Goal: Task Accomplishment & Management: Manage account settings

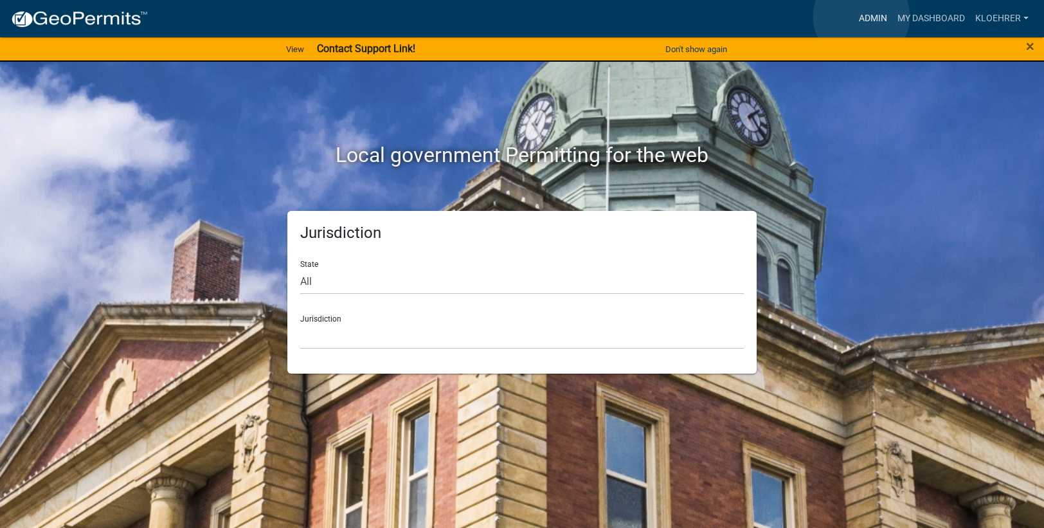
click at [861, 17] on link "Admin" at bounding box center [873, 18] width 39 height 24
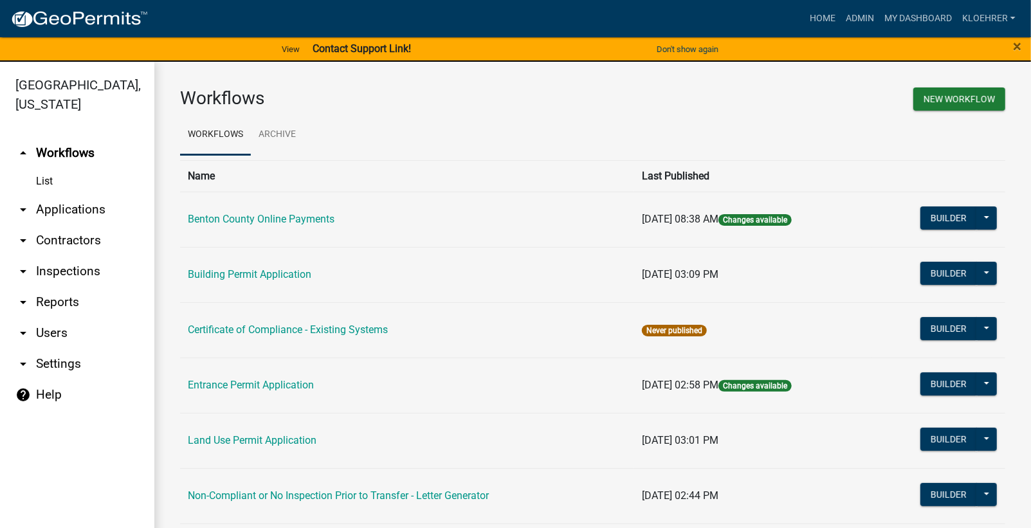
click at [55, 301] on link "arrow_drop_down Reports" at bounding box center [77, 302] width 154 height 31
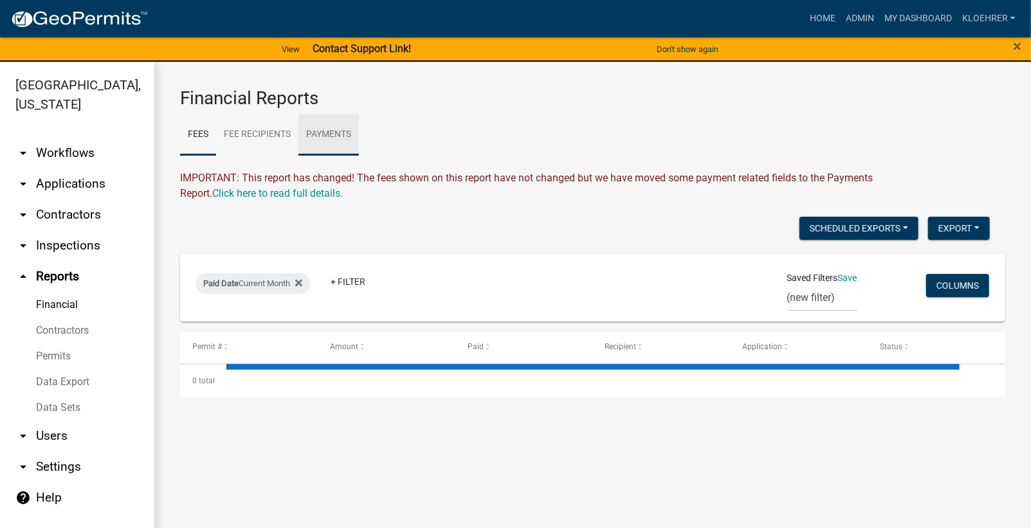
click at [328, 136] on link "Payments" at bounding box center [328, 134] width 60 height 41
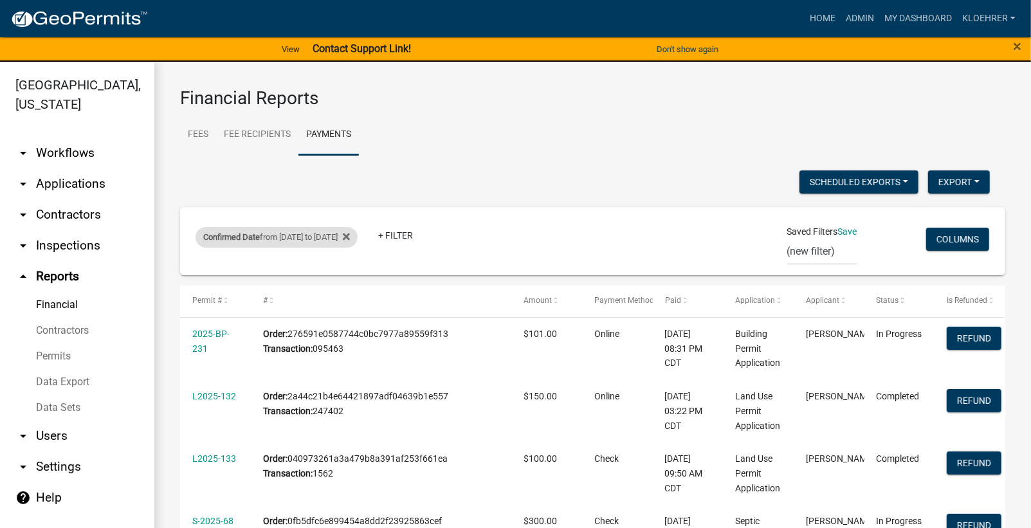
click at [293, 237] on div "Confirmed Date from [DATE] to [DATE]" at bounding box center [276, 237] width 162 height 21
select select "custom"
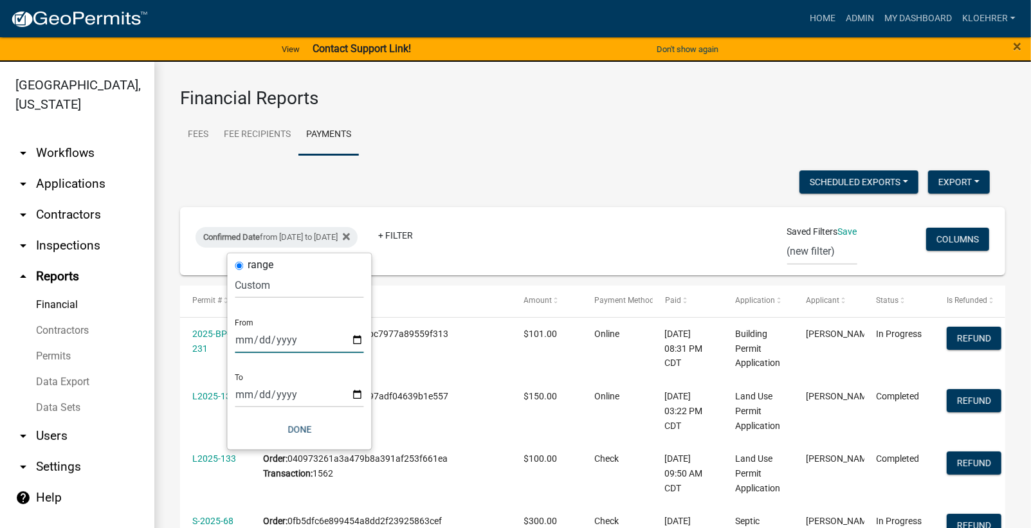
click at [257, 341] on input "[DATE]" at bounding box center [299, 340] width 129 height 26
type input "[DATE]"
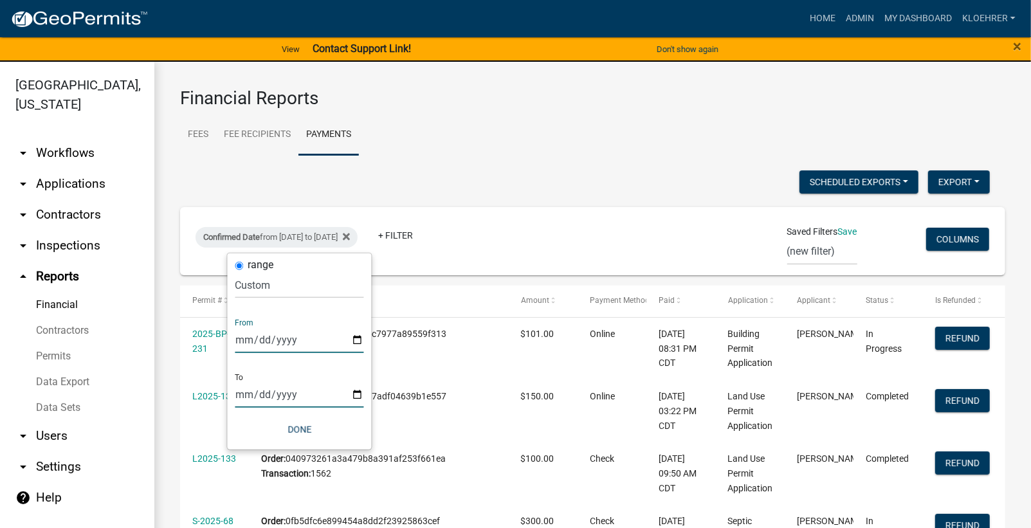
click at [262, 394] on input "[DATE]" at bounding box center [299, 394] width 129 height 26
type input "[DATE]"
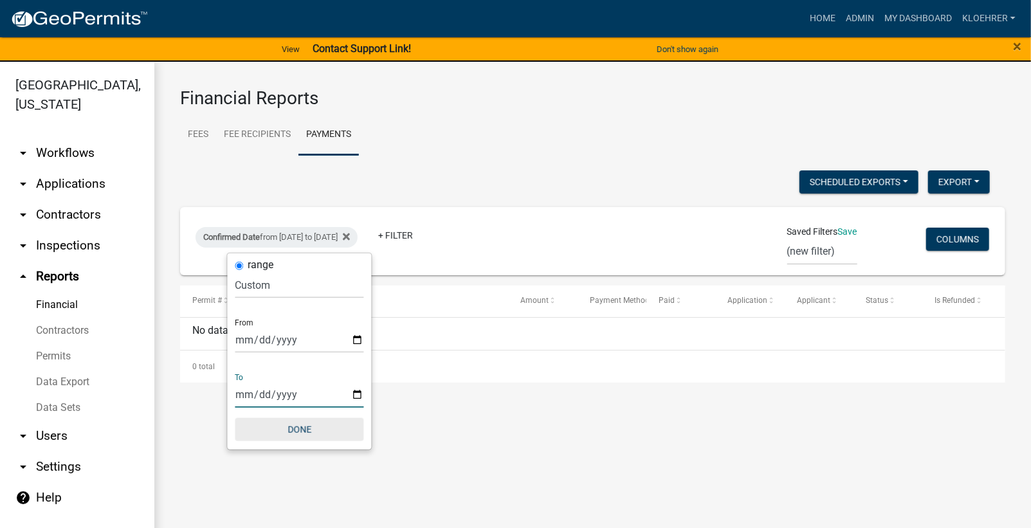
click at [293, 427] on button "Done" at bounding box center [299, 429] width 129 height 23
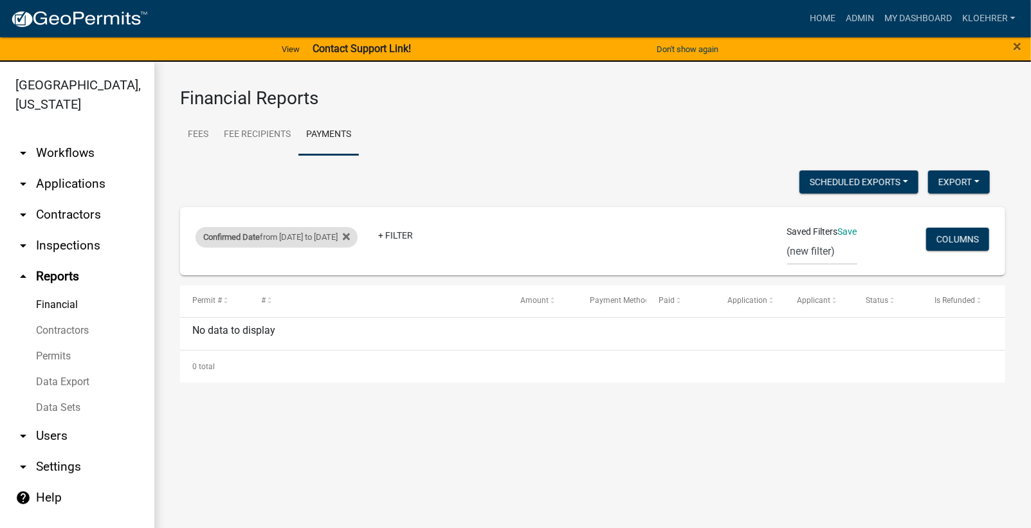
click at [316, 235] on div "Confirmed Date from [DATE] to [DATE]" at bounding box center [276, 237] width 162 height 21
select select "custom"
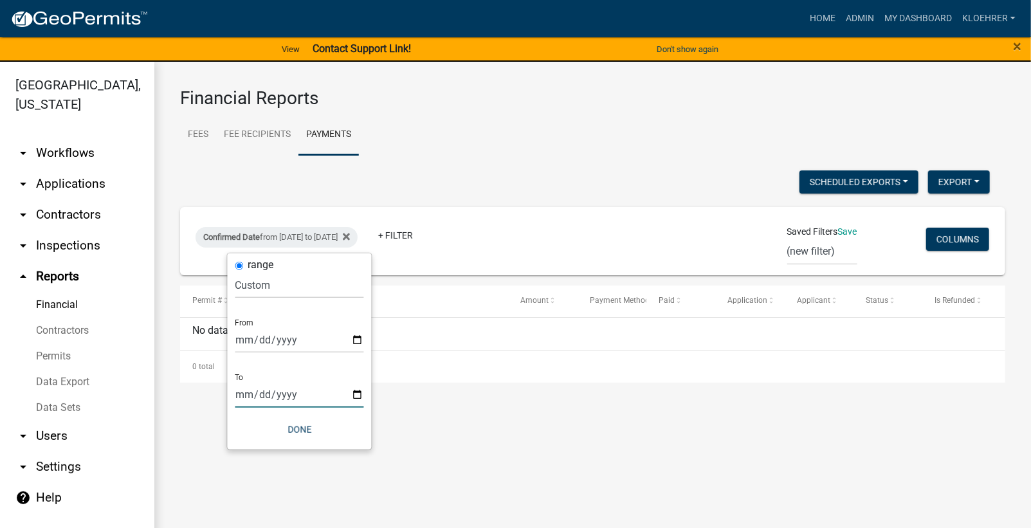
click at [259, 393] on input "[DATE]" at bounding box center [299, 394] width 129 height 26
type input "[DATE]"
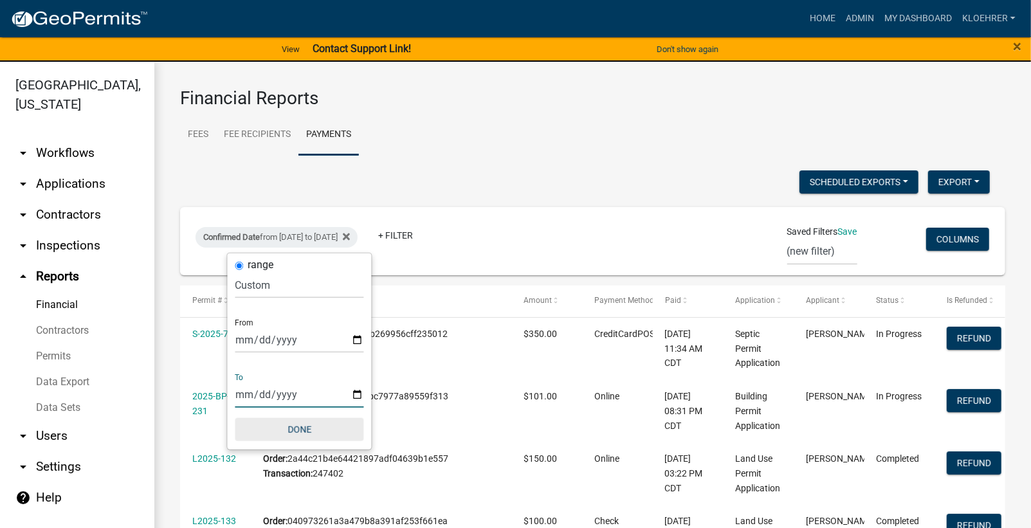
click at [284, 429] on button "Done" at bounding box center [299, 429] width 129 height 23
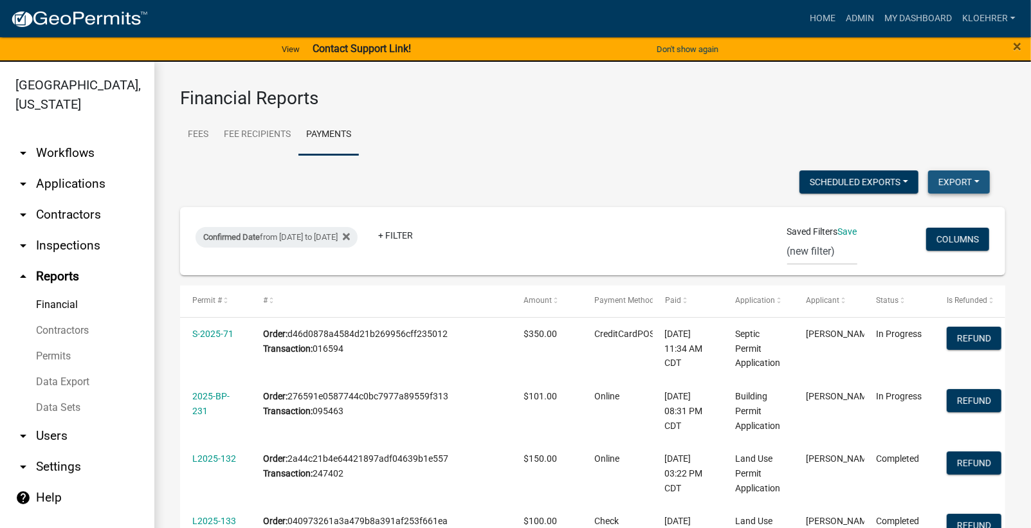
click at [946, 179] on button "Export" at bounding box center [959, 181] width 62 height 23
click at [885, 212] on button "Excel Format (.xlsx)" at bounding box center [929, 214] width 120 height 31
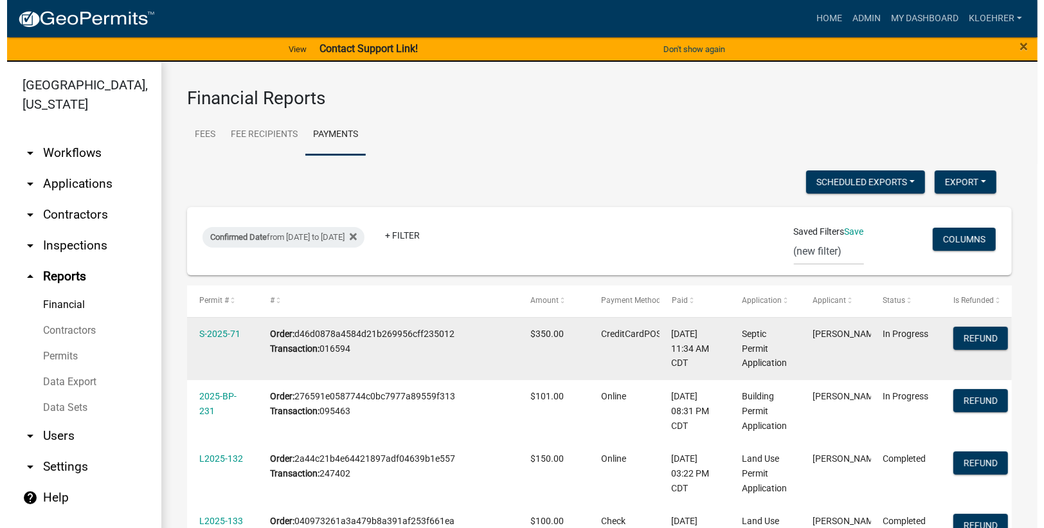
scroll to position [345, 0]
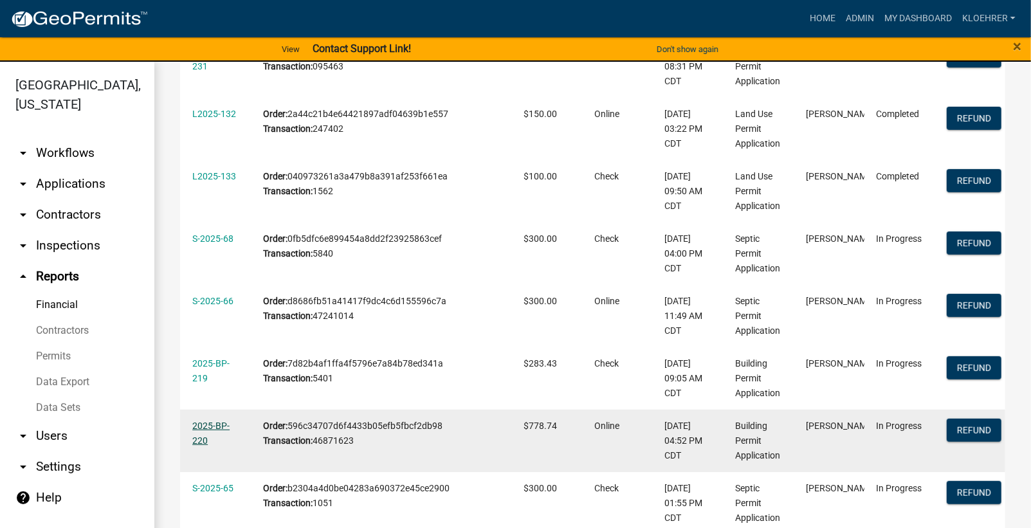
click at [204, 424] on link "2025-BP-220" at bounding box center [210, 432] width 37 height 25
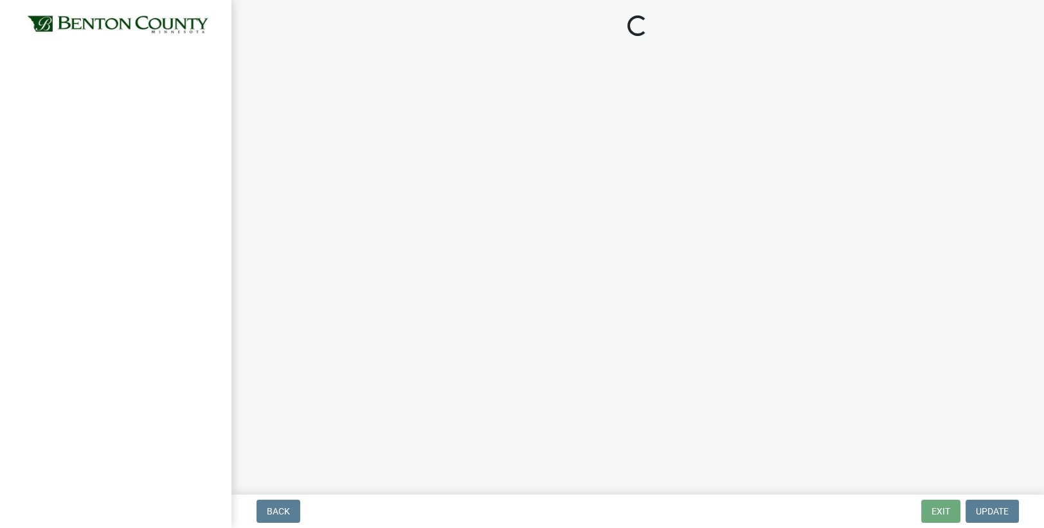
select select "17bfa135-5610-45df-8ce7-87530b7d86d4"
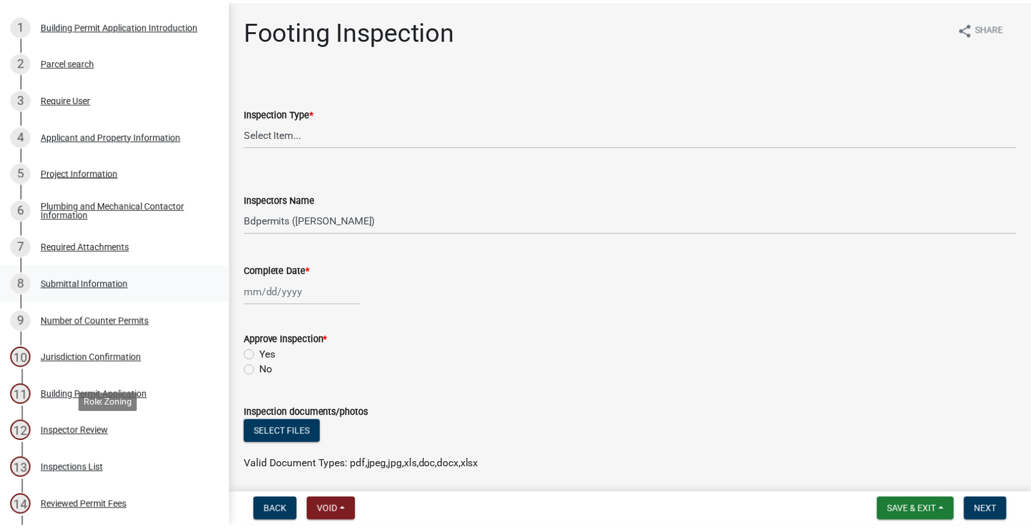
scroll to position [345, 0]
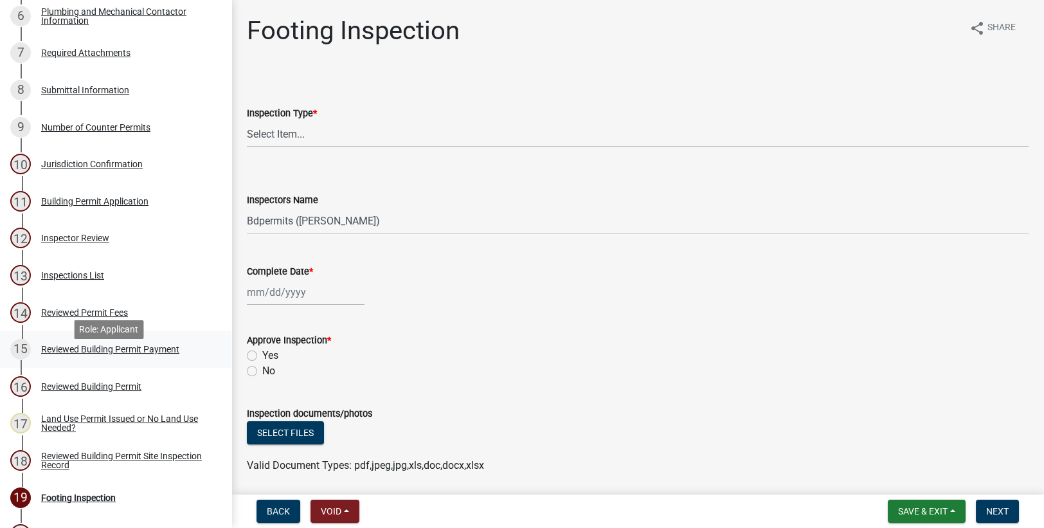
click at [78, 354] on div "Reviewed Building Permit Payment" at bounding box center [110, 349] width 138 height 9
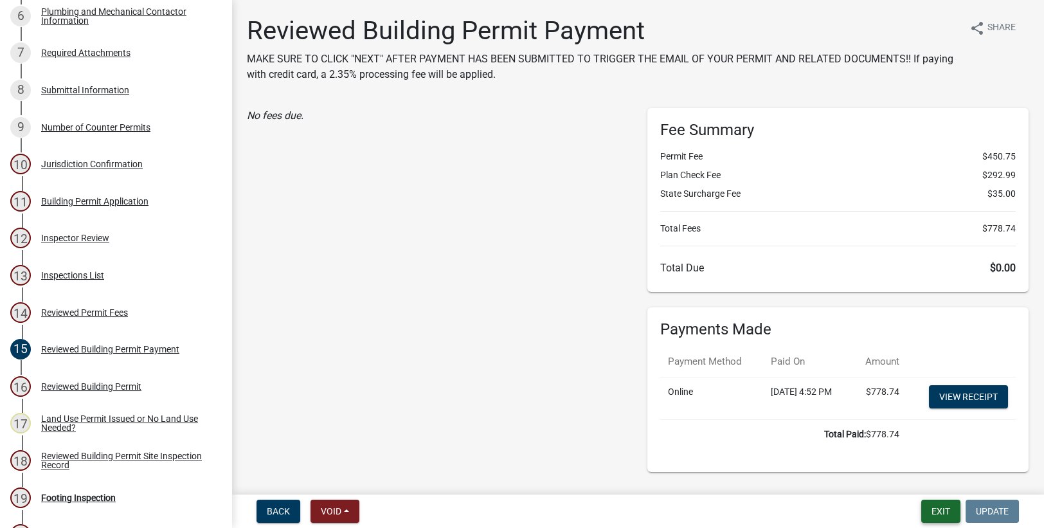
click at [952, 514] on button "Exit" at bounding box center [940, 511] width 39 height 23
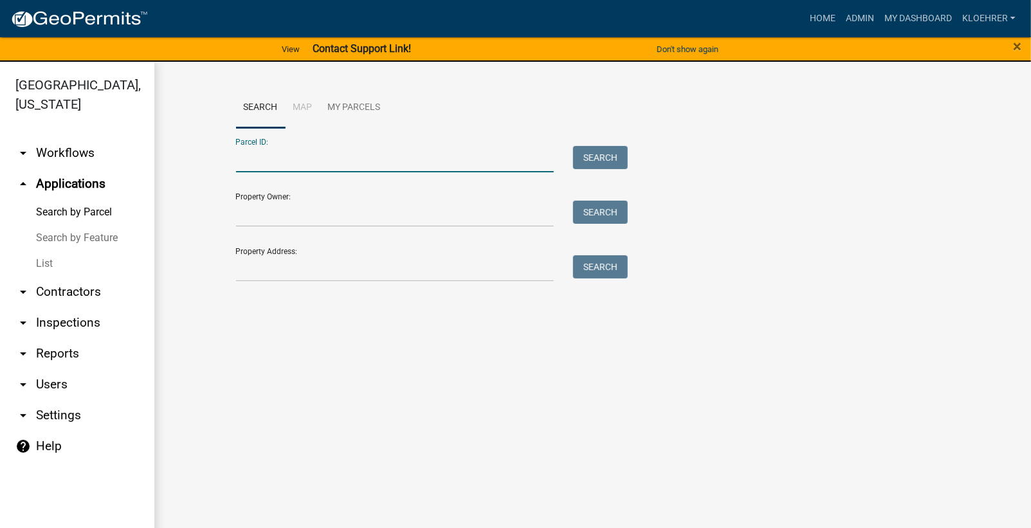
click at [357, 167] on input "Parcel ID:" at bounding box center [395, 159] width 318 height 26
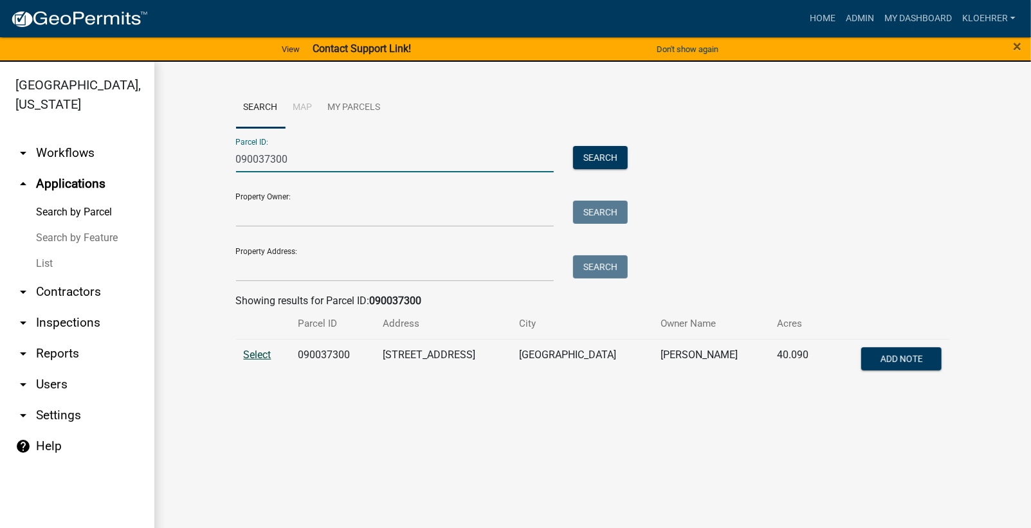
type input "090037300"
click at [257, 356] on span "Select" at bounding box center [258, 354] width 28 height 12
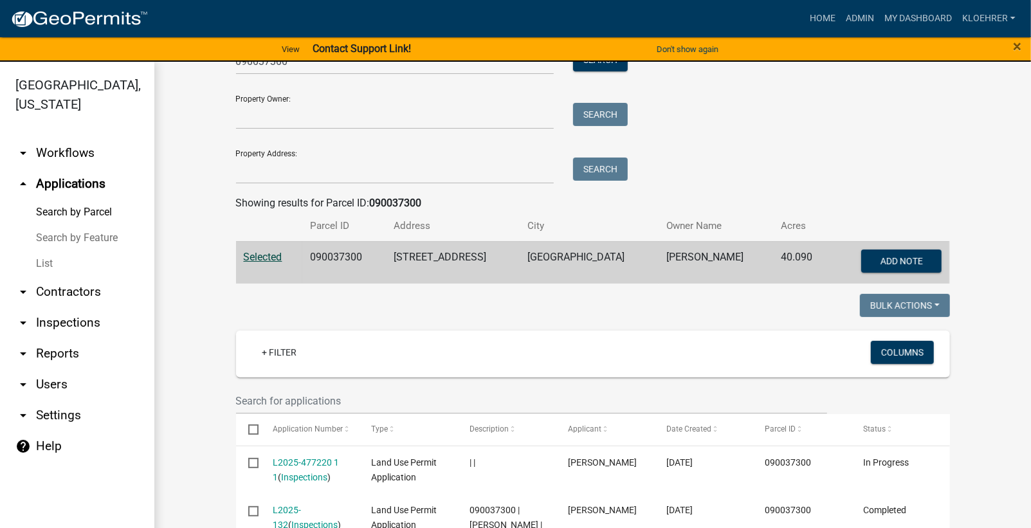
scroll to position [186, 0]
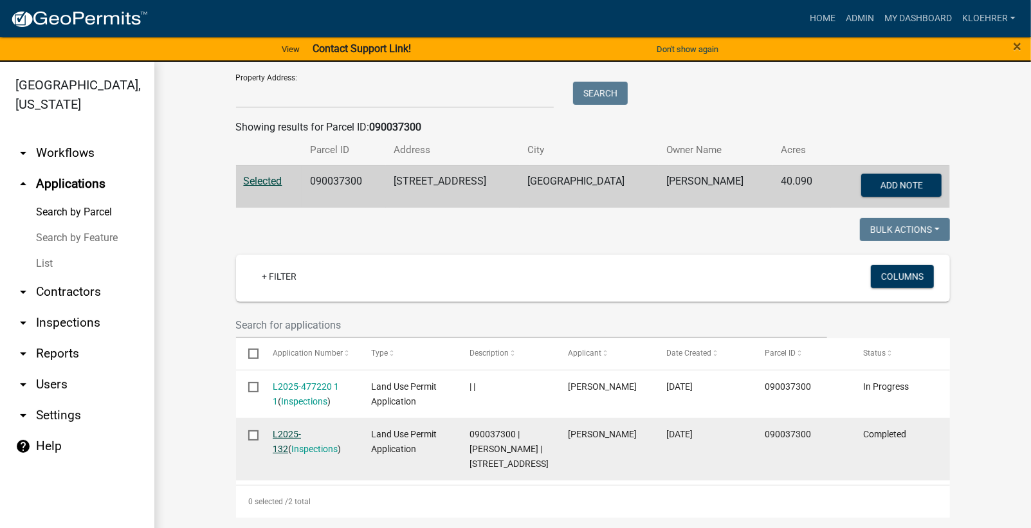
click at [287, 429] on link "L2025-132" at bounding box center [287, 441] width 28 height 25
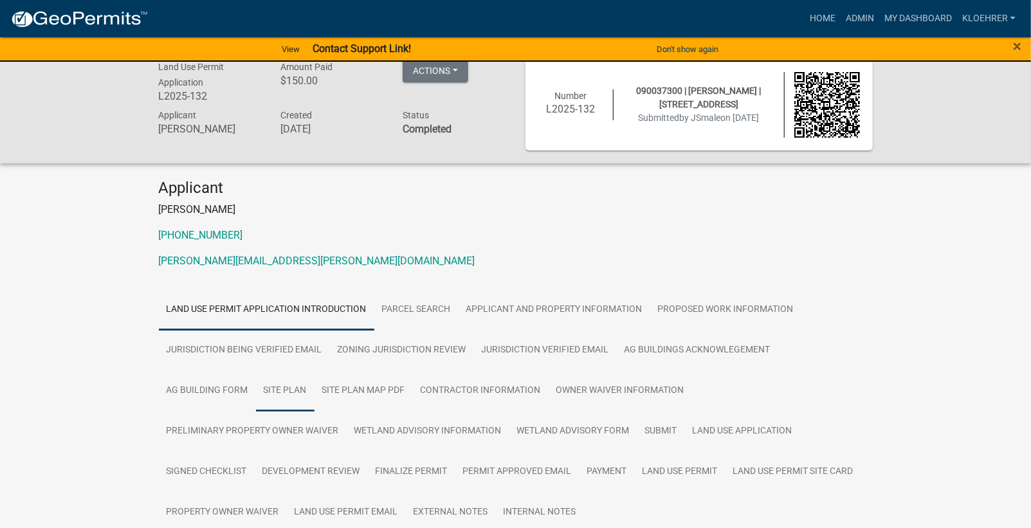
scroll to position [172, 0]
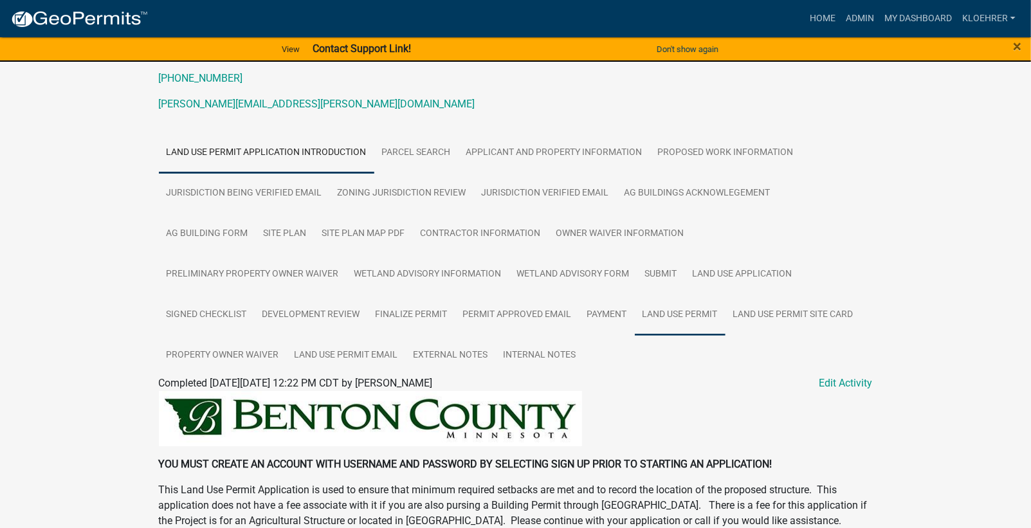
click at [635, 313] on link "Land Use Permit" at bounding box center [680, 314] width 91 height 41
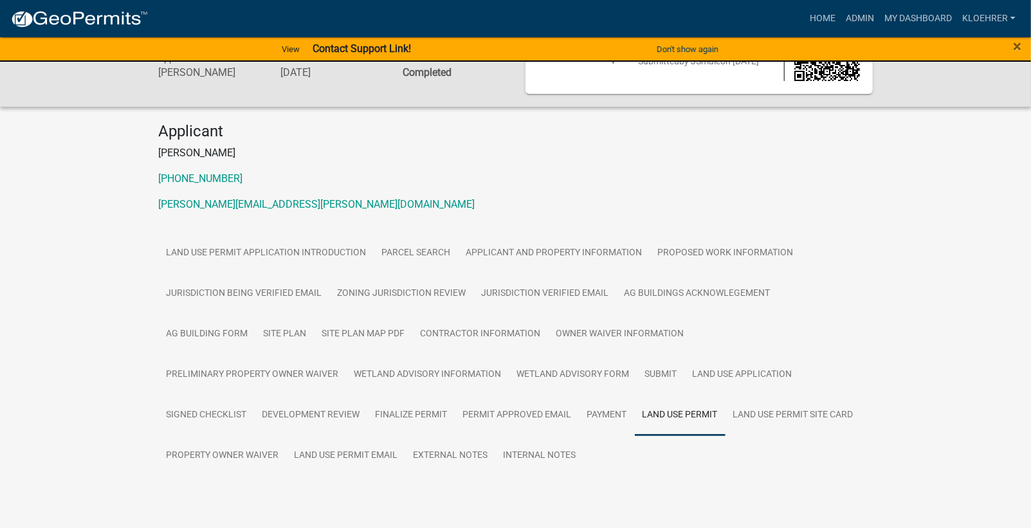
scroll to position [104, 0]
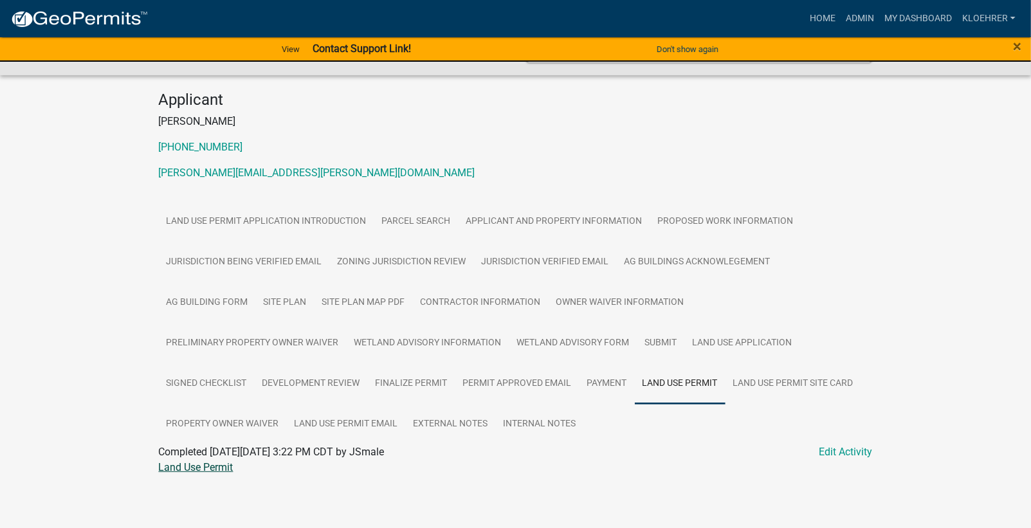
click at [215, 464] on link "Land Use Permit" at bounding box center [196, 467] width 75 height 12
click at [859, 15] on link "Admin" at bounding box center [859, 18] width 39 height 24
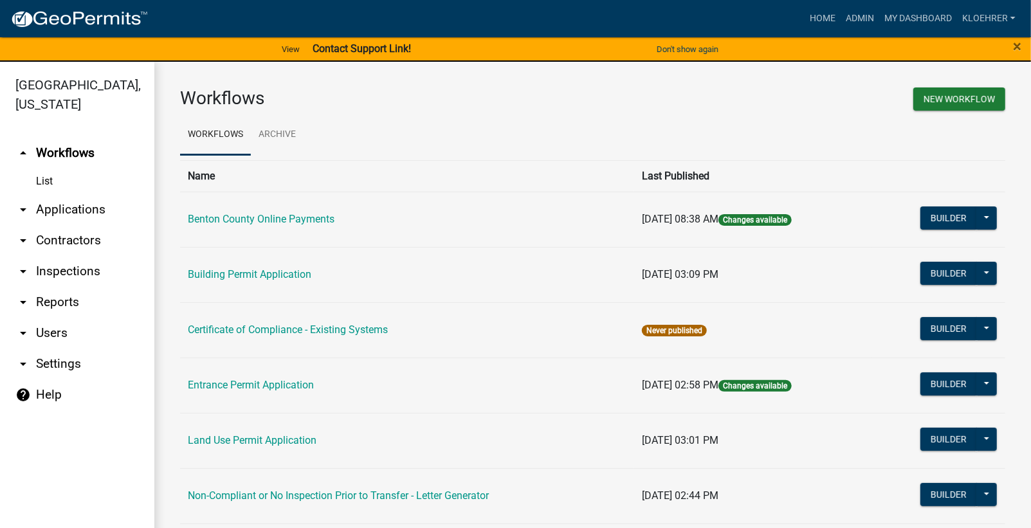
click at [62, 300] on link "arrow_drop_down Reports" at bounding box center [77, 302] width 154 height 31
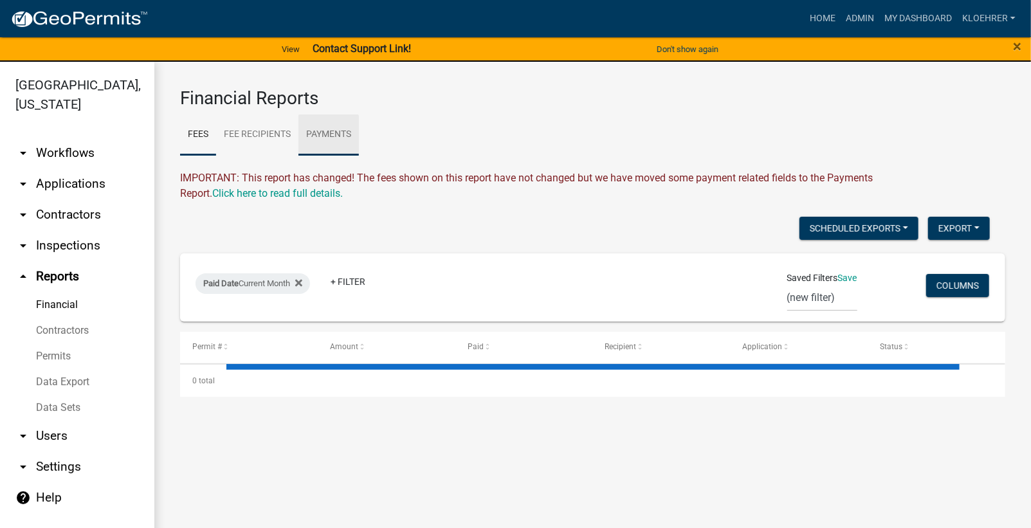
click at [330, 127] on link "Payments" at bounding box center [328, 134] width 60 height 41
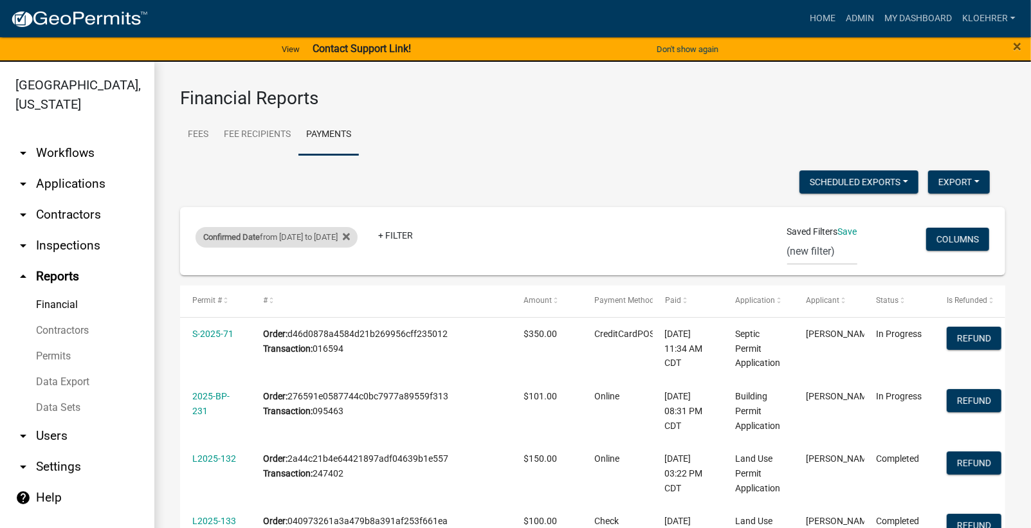
click at [330, 232] on div "Confirmed Date from [DATE] to [DATE]" at bounding box center [276, 237] width 162 height 21
select select "custom"
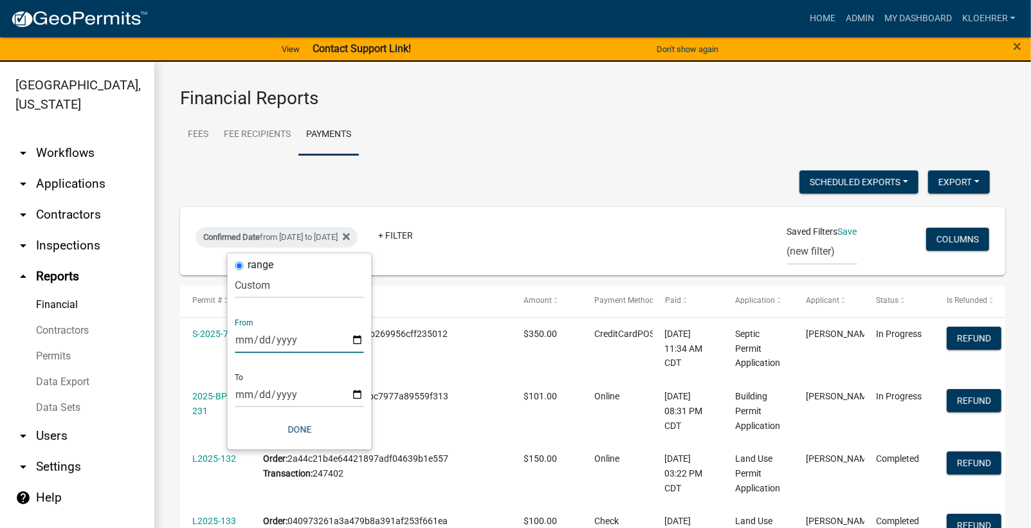
click at [261, 338] on input "[DATE]" at bounding box center [299, 340] width 129 height 26
type input "[DATE]"
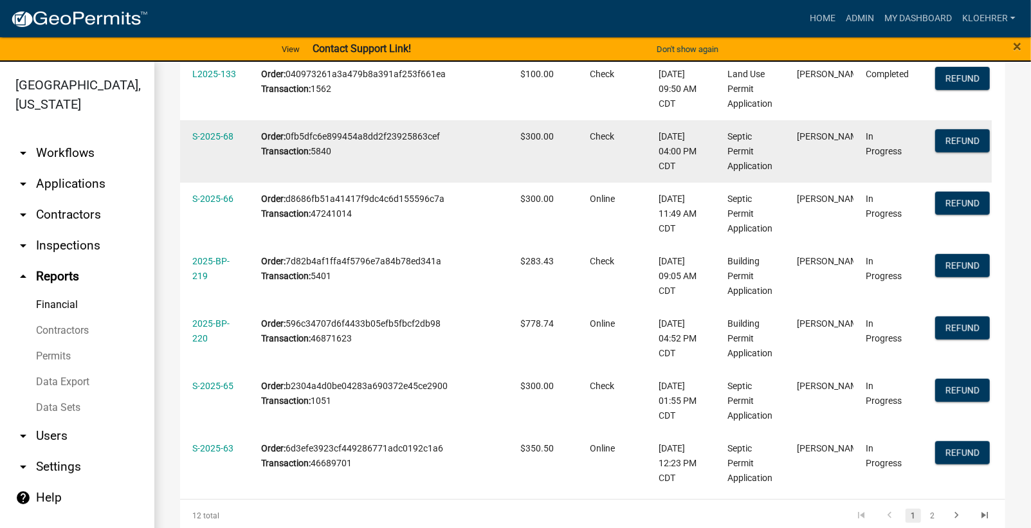
scroll to position [514, 0]
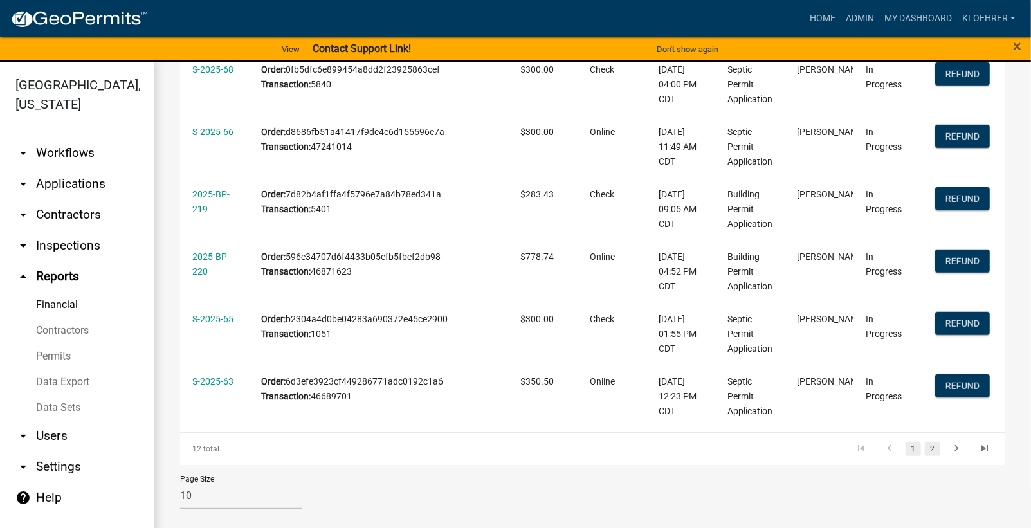
click at [925, 451] on link "2" at bounding box center [931, 449] width 15 height 14
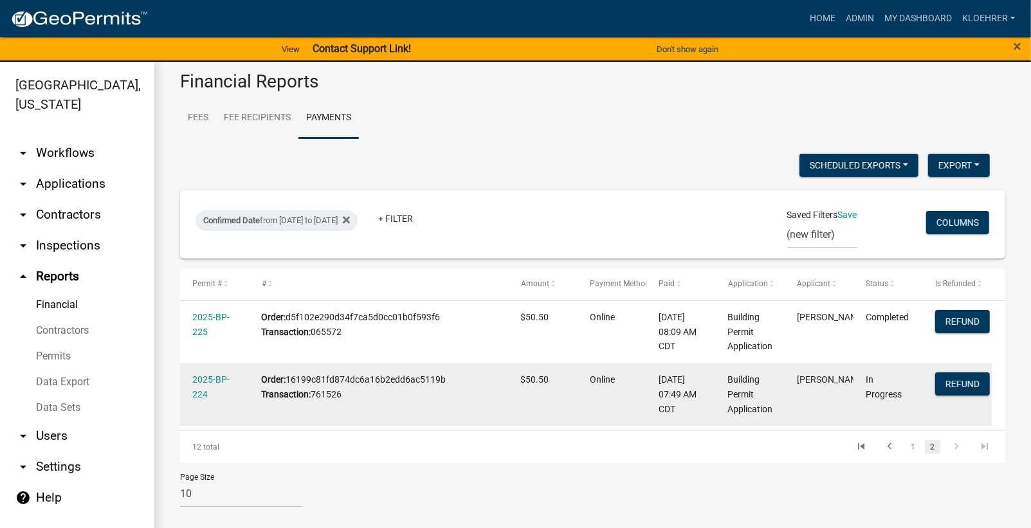
scroll to position [15, 0]
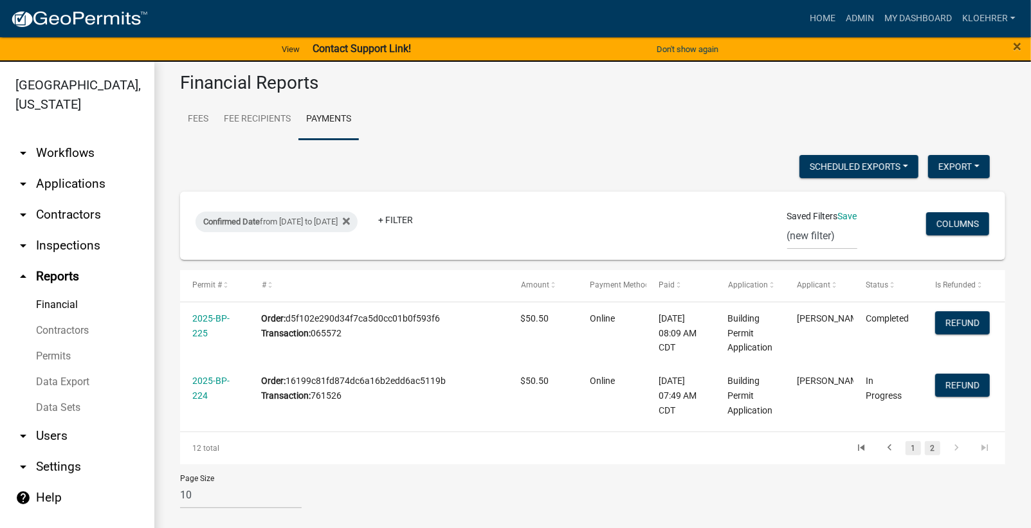
click at [905, 447] on link "1" at bounding box center [912, 448] width 15 height 14
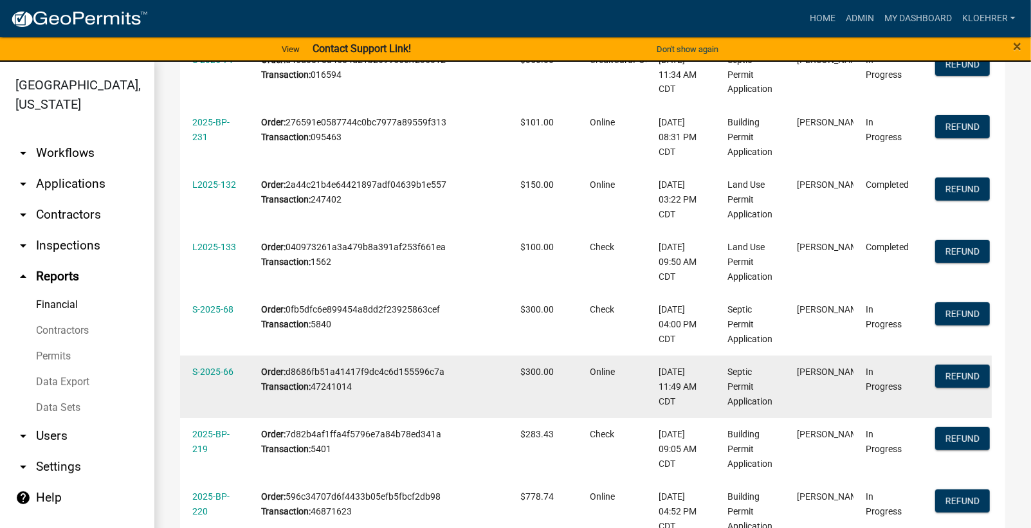
scroll to position [514, 0]
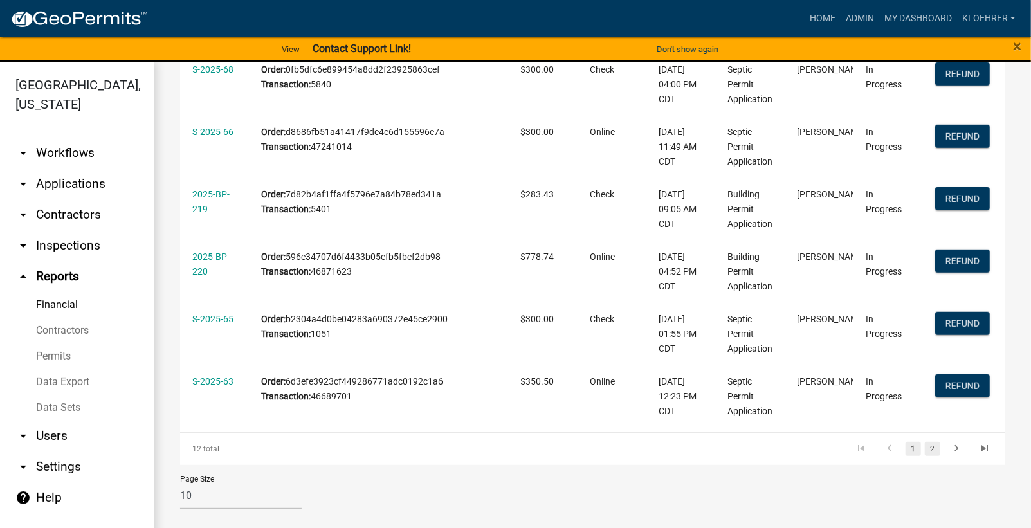
click at [924, 453] on link "2" at bounding box center [931, 449] width 15 height 14
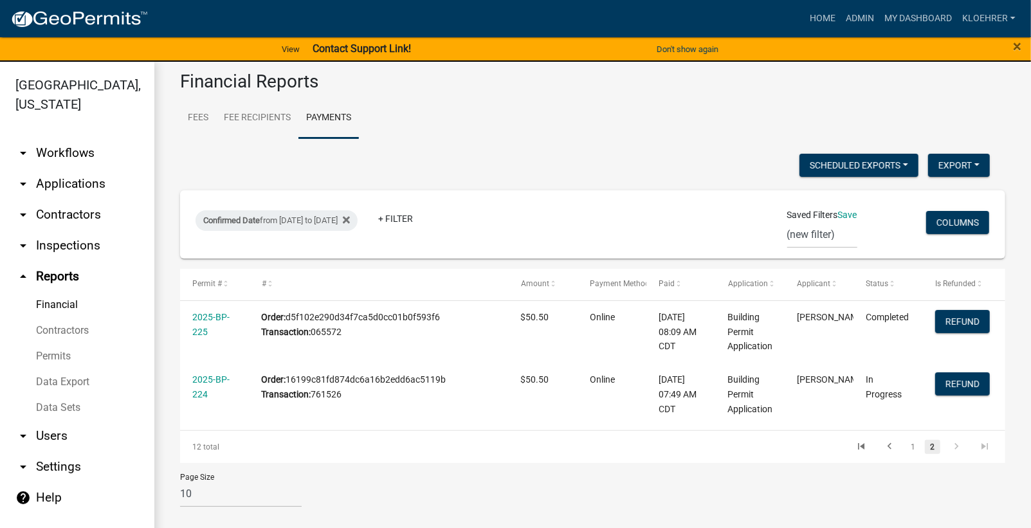
scroll to position [15, 0]
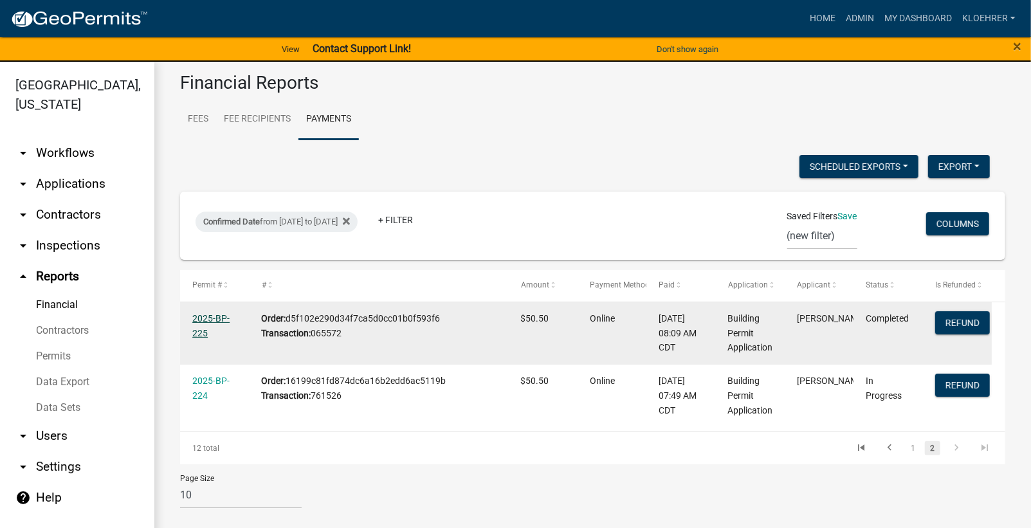
click at [218, 317] on link "2025-BP-225" at bounding box center [210, 325] width 37 height 25
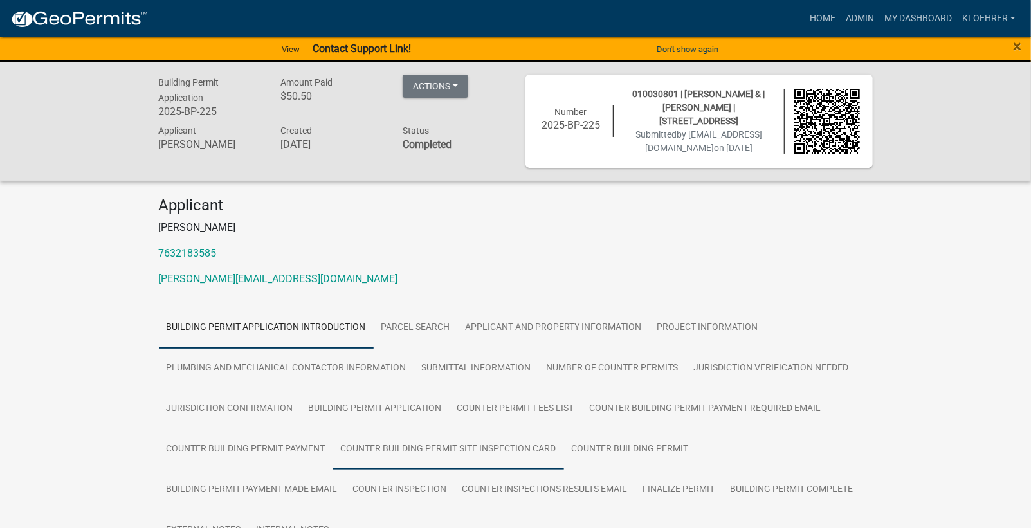
scroll to position [86, 0]
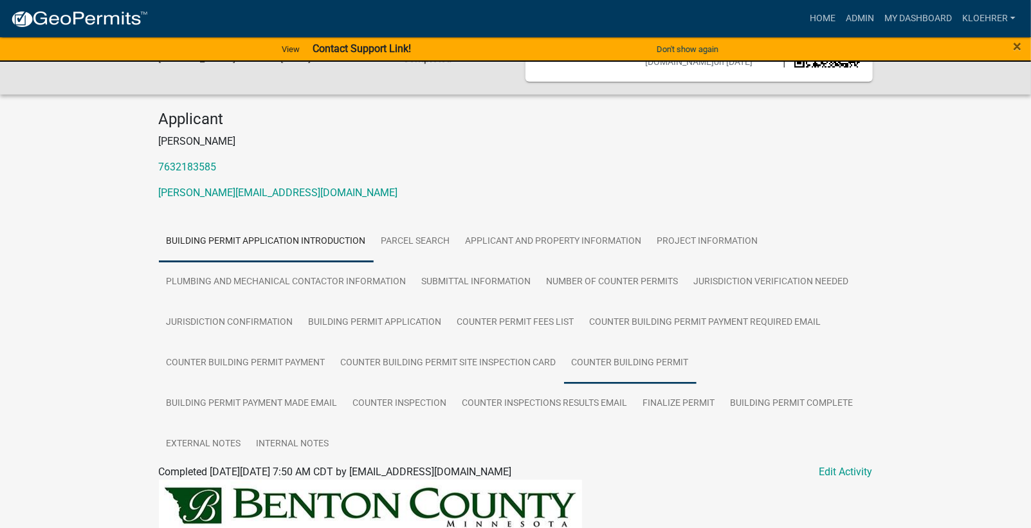
click at [627, 372] on link "Counter Building Permit" at bounding box center [630, 363] width 132 height 41
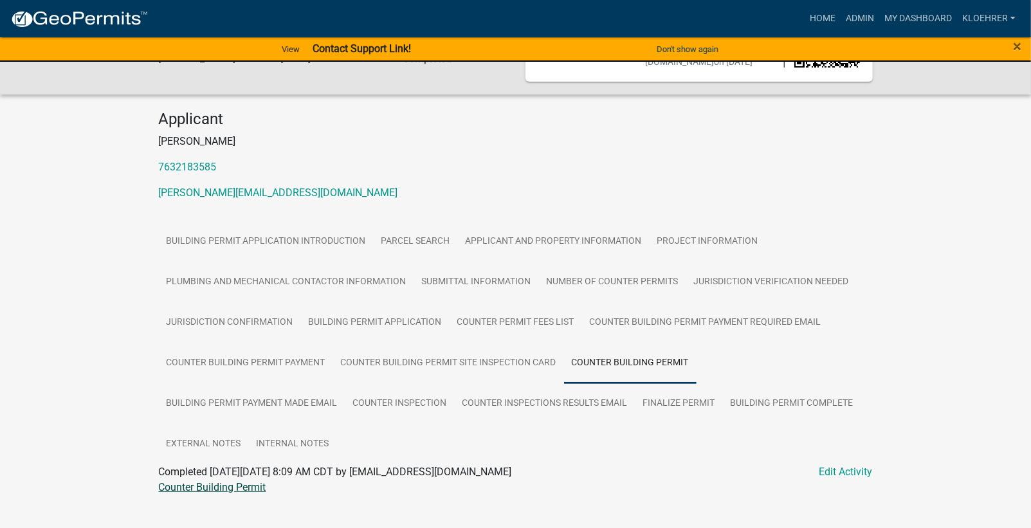
click at [210, 493] on link "Counter Building Permit" at bounding box center [212, 487] width 107 height 12
click at [860, 15] on link "Admin" at bounding box center [859, 18] width 39 height 24
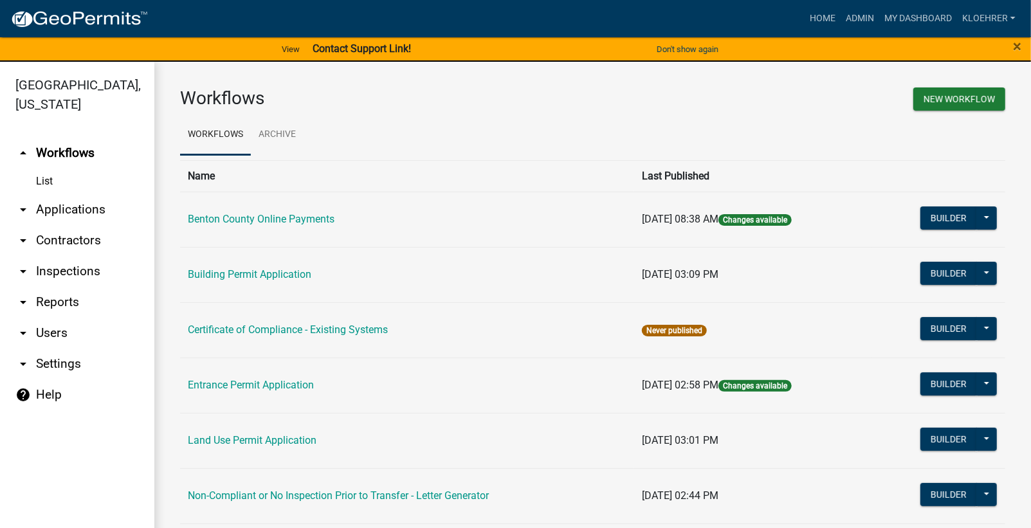
click at [82, 209] on link "arrow_drop_down Applications" at bounding box center [77, 209] width 154 height 31
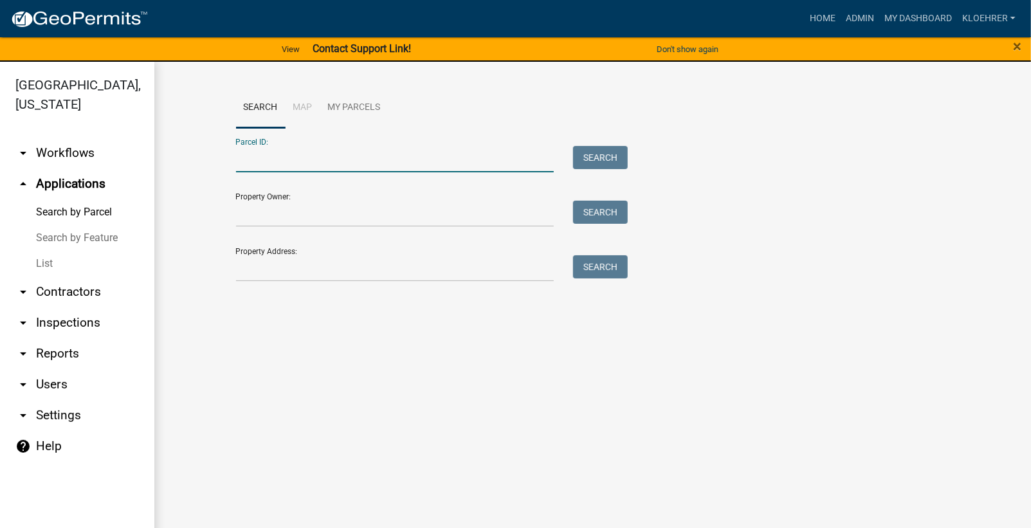
click at [348, 160] on input "Parcel ID:" at bounding box center [395, 159] width 318 height 26
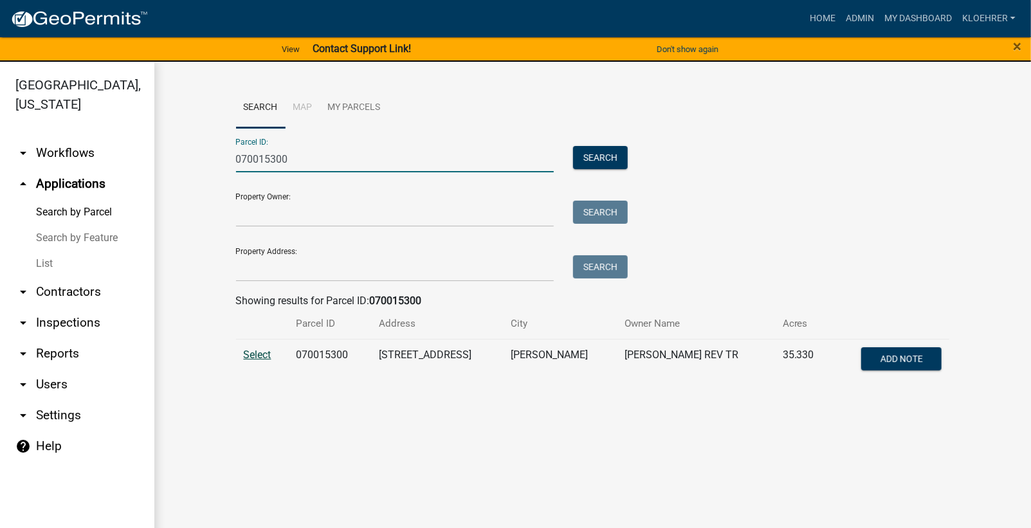
type input "070015300"
click at [265, 355] on span "Select" at bounding box center [258, 354] width 28 height 12
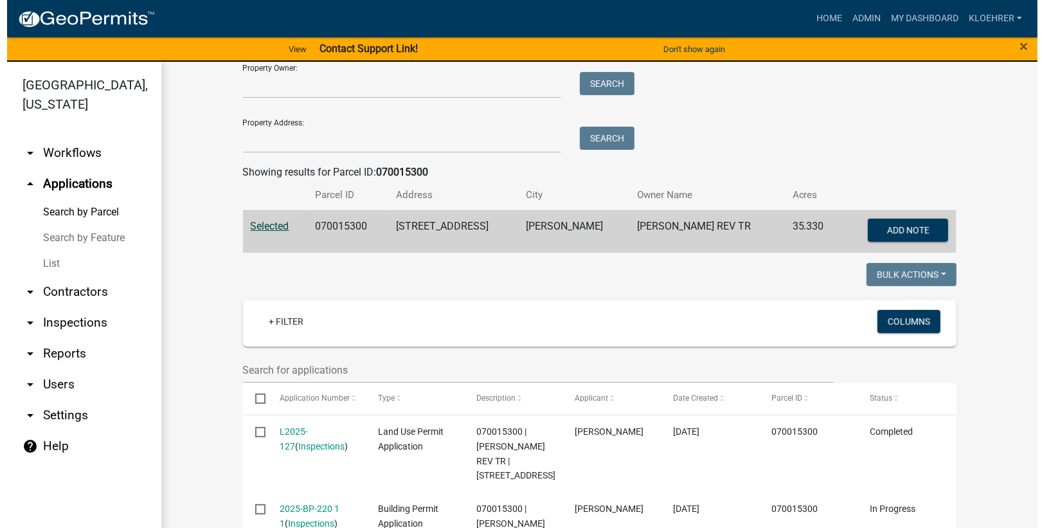
scroll to position [216, 0]
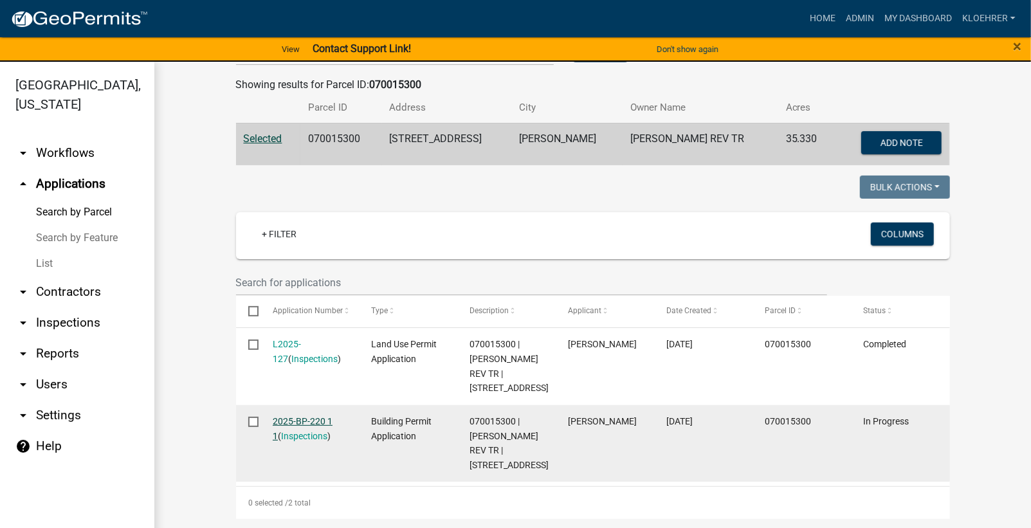
click at [280, 416] on link "2025-BP-220 1 1" at bounding box center [303, 428] width 60 height 25
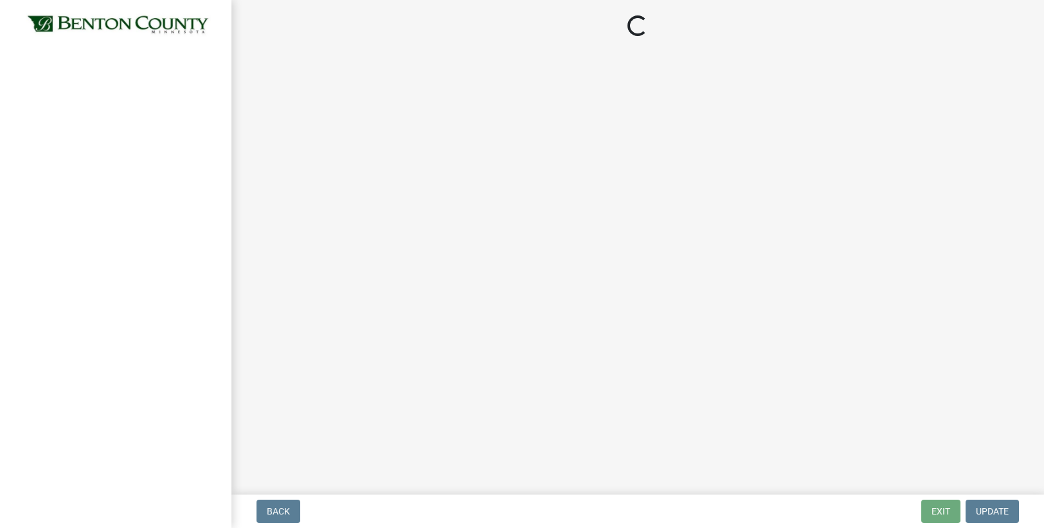
select select "17bfa135-5610-45df-8ce7-87530b7d86d4"
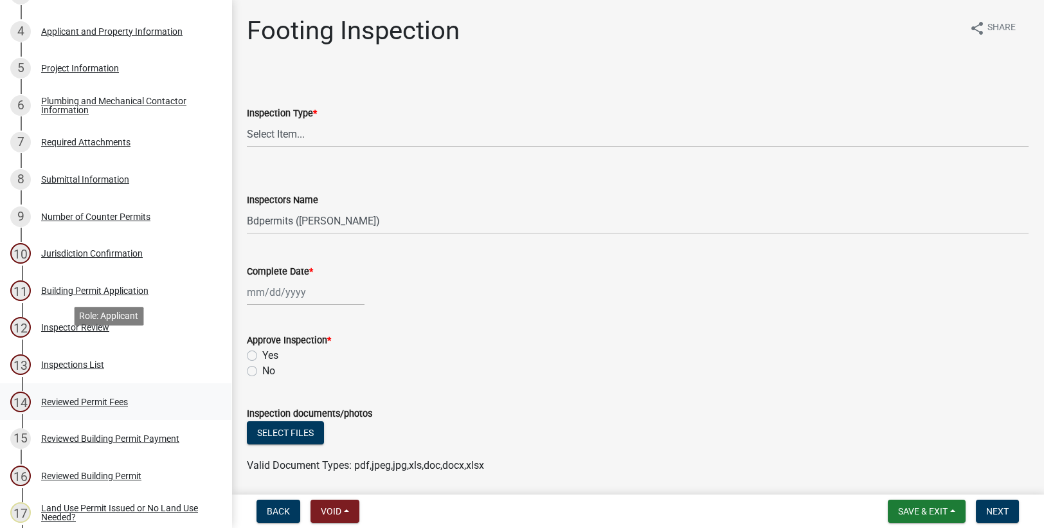
scroll to position [258, 0]
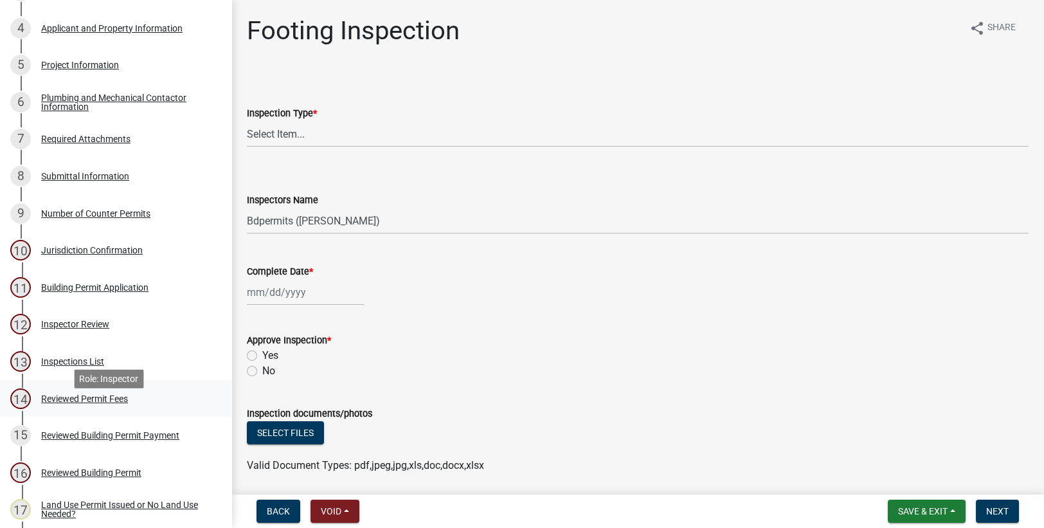
click at [90, 403] on div "Reviewed Permit Fees" at bounding box center [84, 398] width 87 height 9
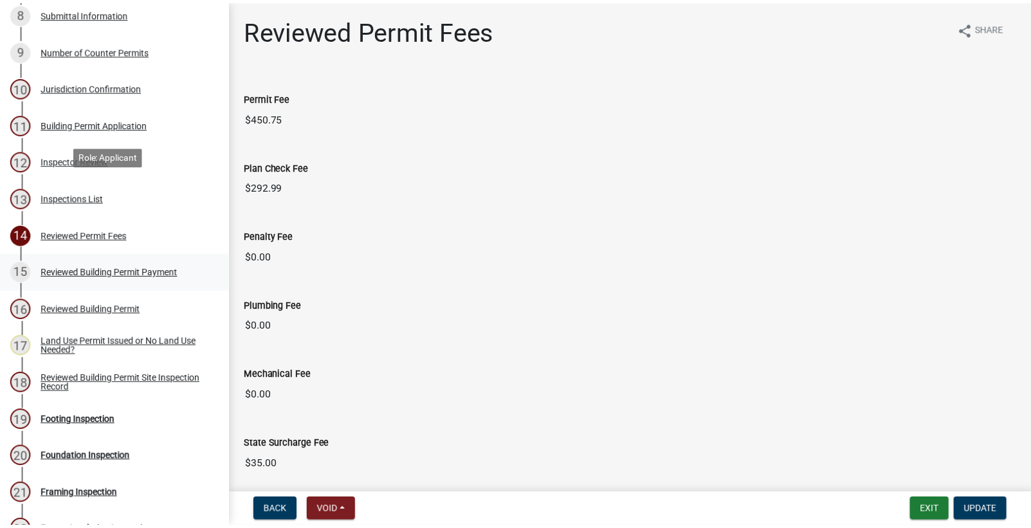
scroll to position [518, 0]
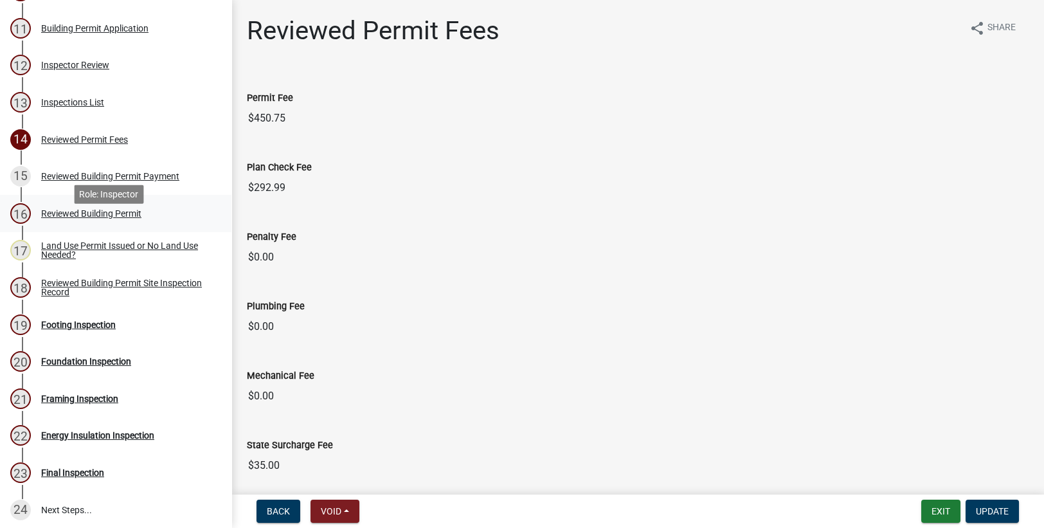
click at [90, 218] on div "Reviewed Building Permit" at bounding box center [91, 213] width 100 height 9
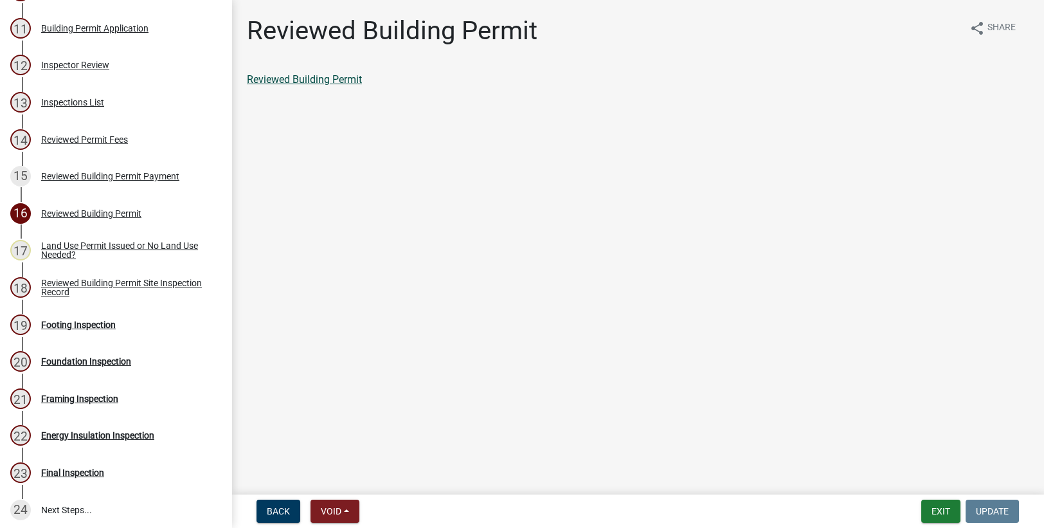
click at [313, 78] on link "Reviewed Building Permit" at bounding box center [304, 79] width 115 height 12
click at [94, 181] on div "Reviewed Building Permit Payment" at bounding box center [110, 176] width 138 height 9
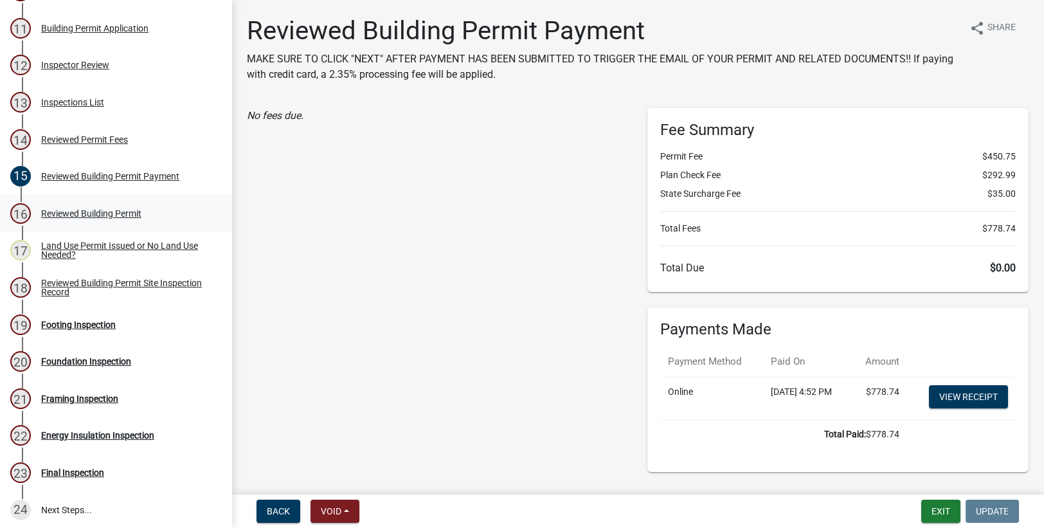
click at [78, 218] on div "Reviewed Building Permit" at bounding box center [91, 213] width 100 height 9
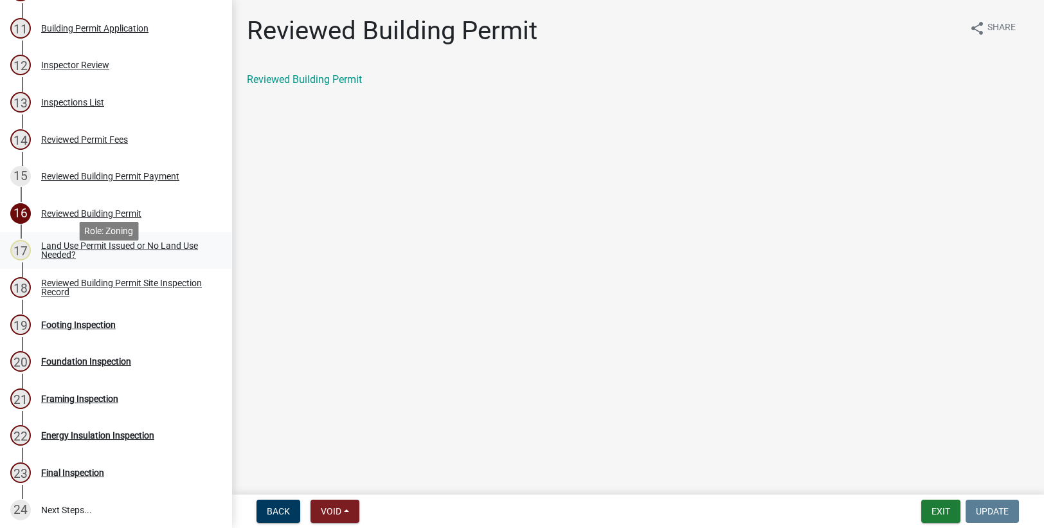
click at [141, 259] on div "Land Use Permit Issued or No Land Use Needed?" at bounding box center [126, 250] width 170 height 18
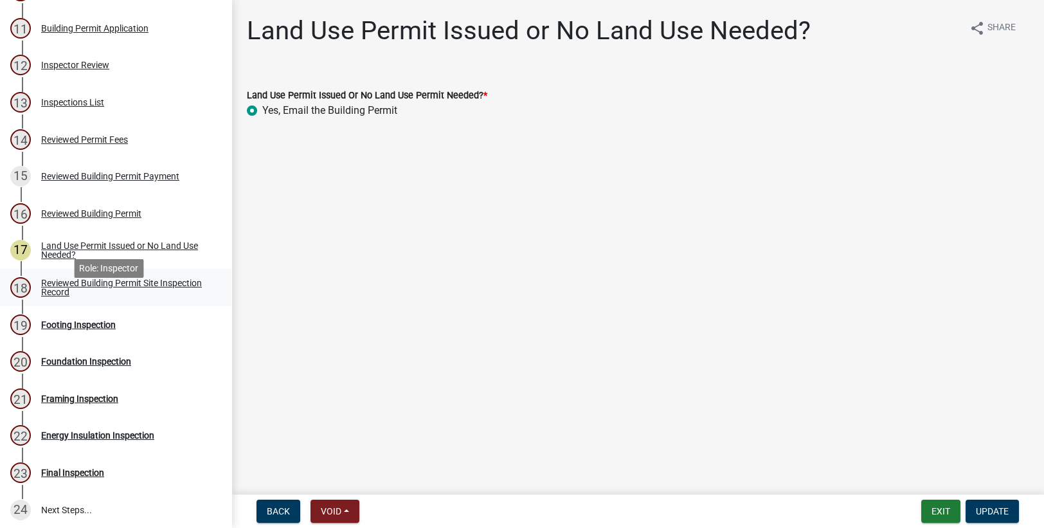
click at [68, 296] on div "Reviewed Building Permit Site Inspection Record" at bounding box center [126, 287] width 170 height 18
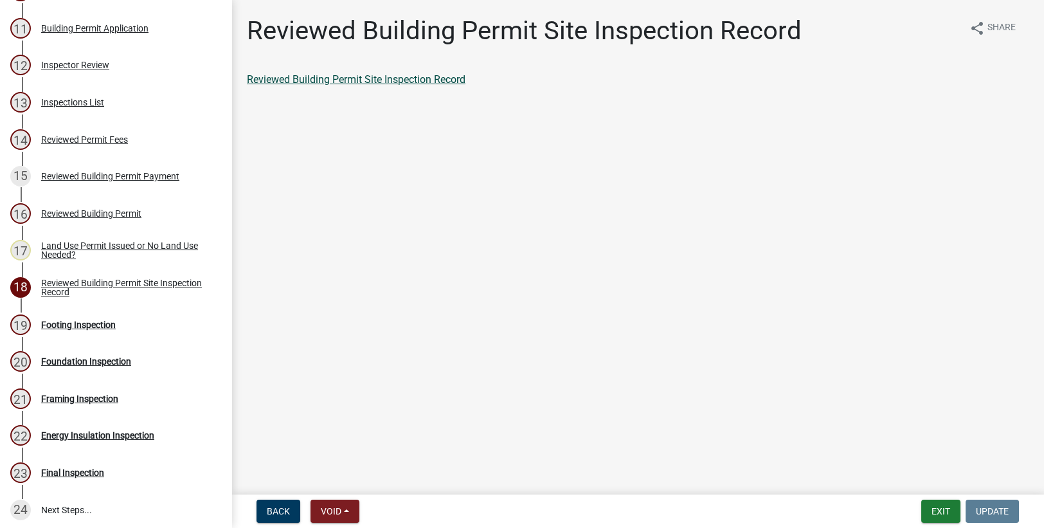
click at [425, 82] on link "Reviewed Building Permit Site Inspection Record" at bounding box center [356, 79] width 219 height 12
click at [93, 144] on div "Reviewed Permit Fees" at bounding box center [84, 139] width 87 height 9
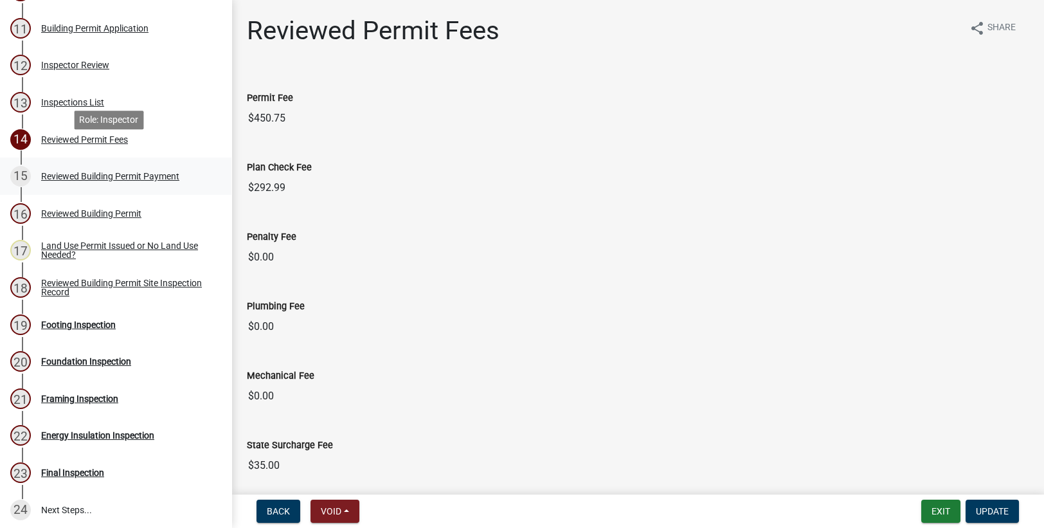
drag, startPoint x: 93, startPoint y: 153, endPoint x: 112, endPoint y: 189, distance: 40.5
click at [112, 181] on div "Reviewed Building Permit Payment" at bounding box center [110, 176] width 138 height 9
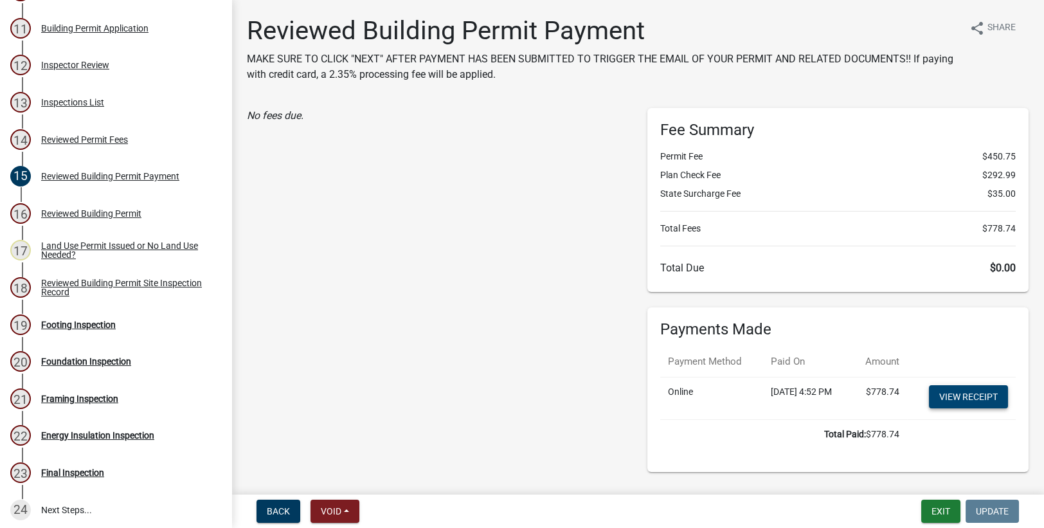
click at [957, 408] on link "View receipt" at bounding box center [968, 396] width 79 height 23
click at [67, 218] on div "Reviewed Building Permit" at bounding box center [91, 213] width 100 height 9
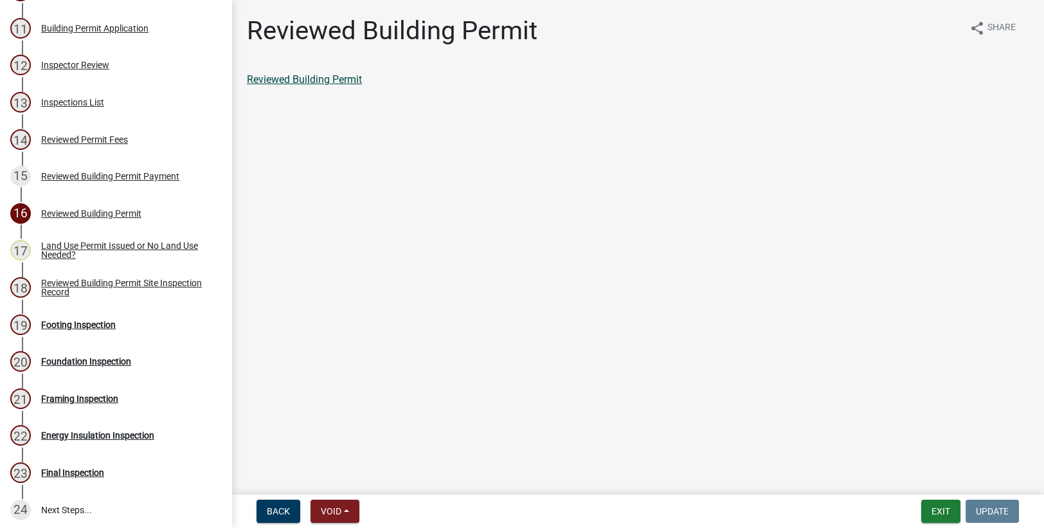
click at [331, 77] on link "Reviewed Building Permit" at bounding box center [304, 79] width 115 height 12
click at [118, 259] on div "Land Use Permit Issued or No Land Use Needed?" at bounding box center [126, 250] width 170 height 18
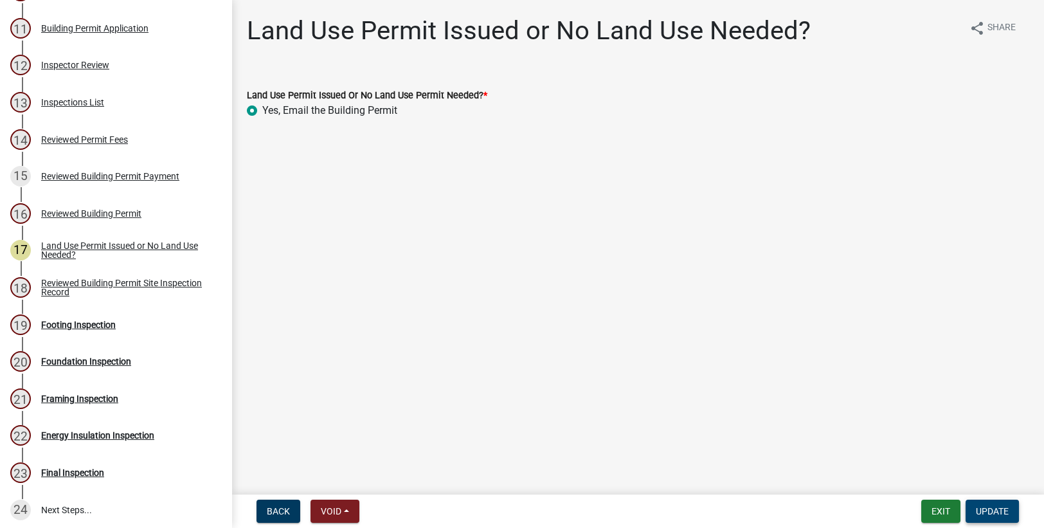
click at [987, 509] on span "Update" at bounding box center [992, 511] width 33 height 10
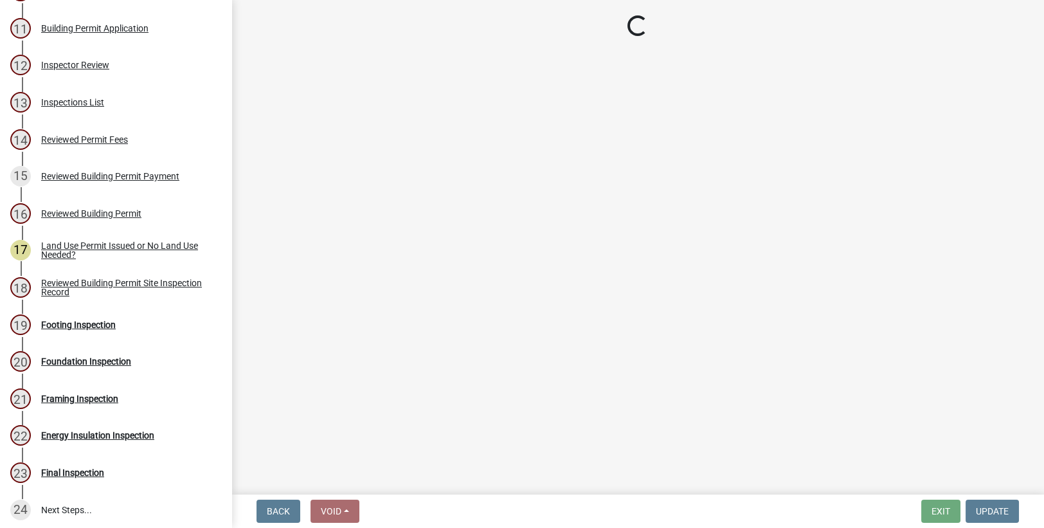
select select "17bfa135-5610-45df-8ce7-87530b7d86d4"
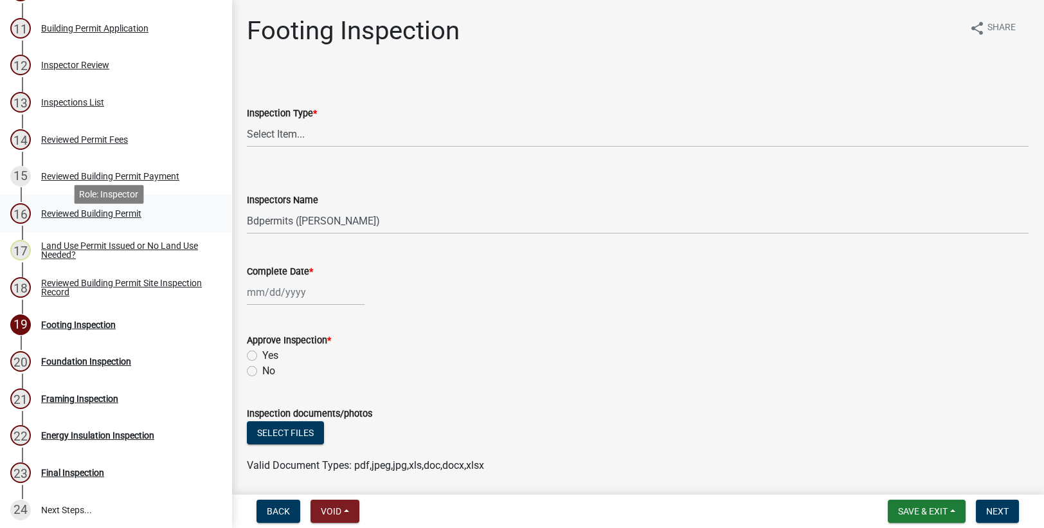
click at [83, 218] on div "Reviewed Building Permit" at bounding box center [91, 213] width 100 height 9
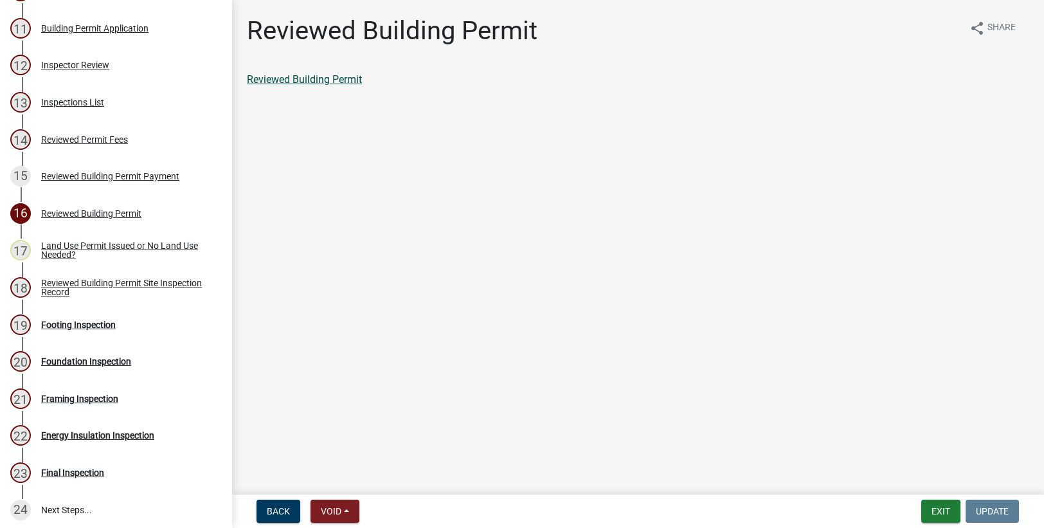
click at [304, 79] on link "Reviewed Building Permit" at bounding box center [304, 79] width 115 height 12
click at [940, 513] on button "Exit" at bounding box center [940, 511] width 39 height 23
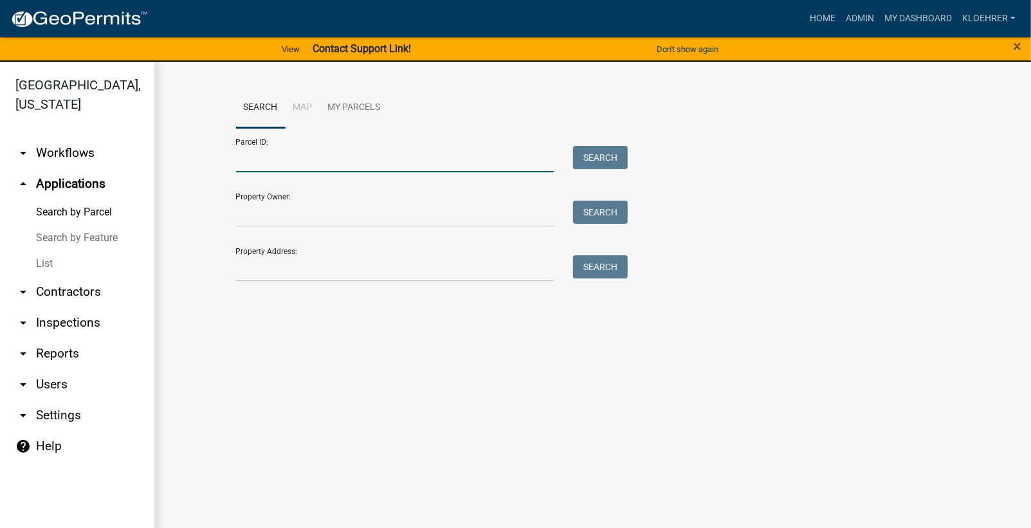
click at [377, 161] on input "Parcel ID:" at bounding box center [395, 159] width 318 height 26
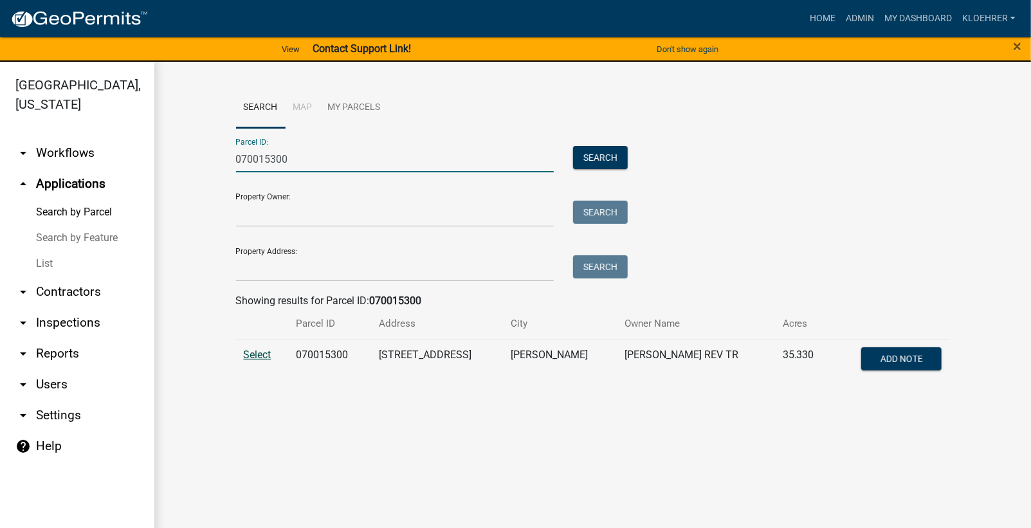
type input "070015300"
click at [246, 354] on span "Select" at bounding box center [258, 354] width 28 height 12
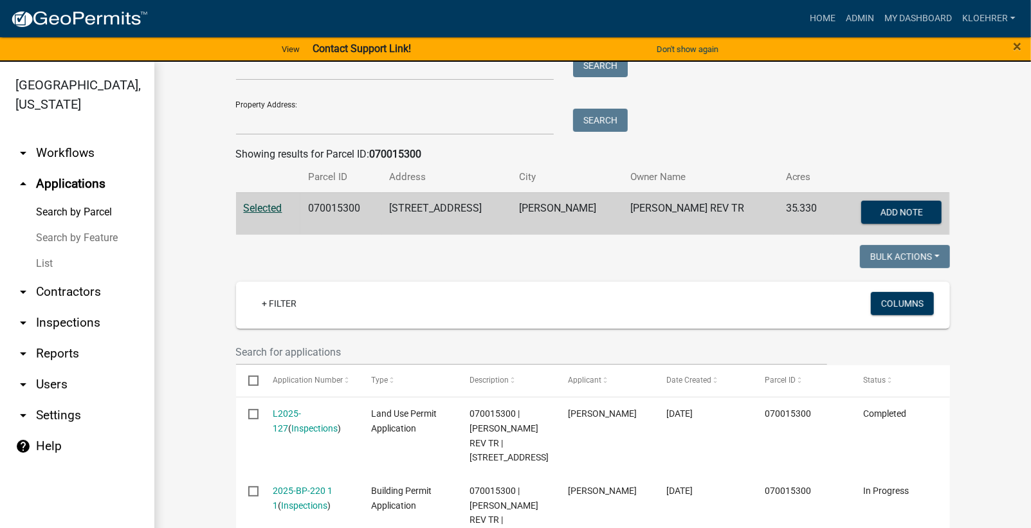
scroll to position [216, 0]
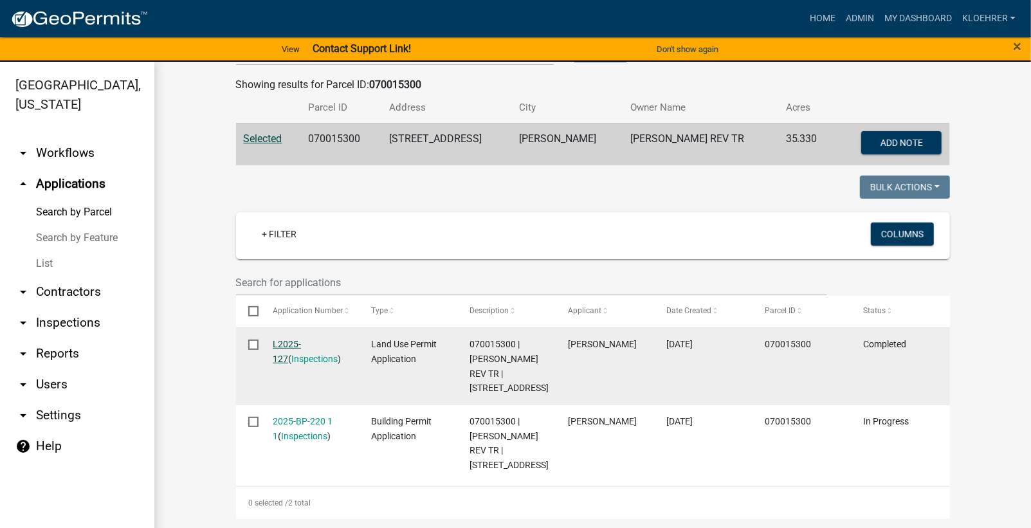
click at [285, 342] on link "L2025-127" at bounding box center [287, 351] width 28 height 25
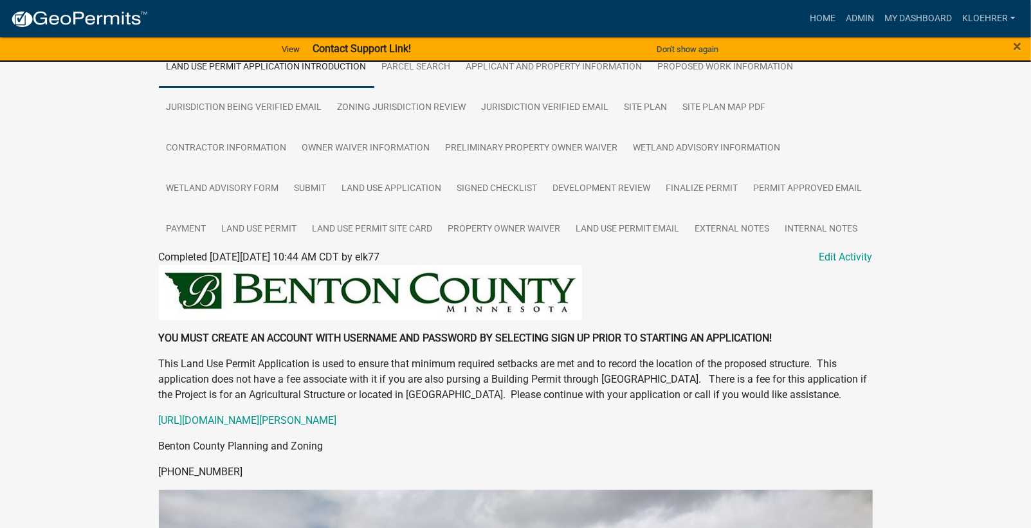
scroll to position [258, 0]
click at [603, 226] on link "Land Use Permit Email" at bounding box center [627, 228] width 119 height 41
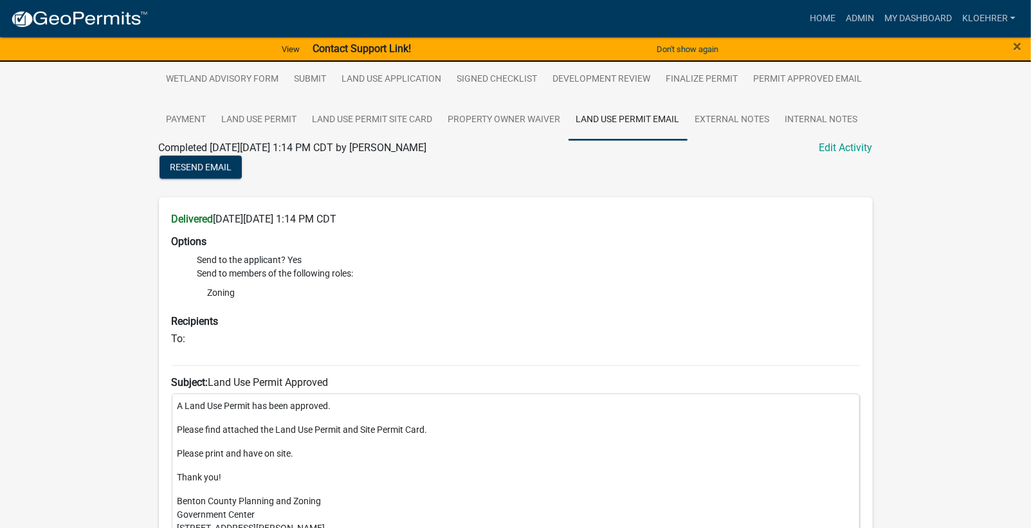
scroll to position [274, 0]
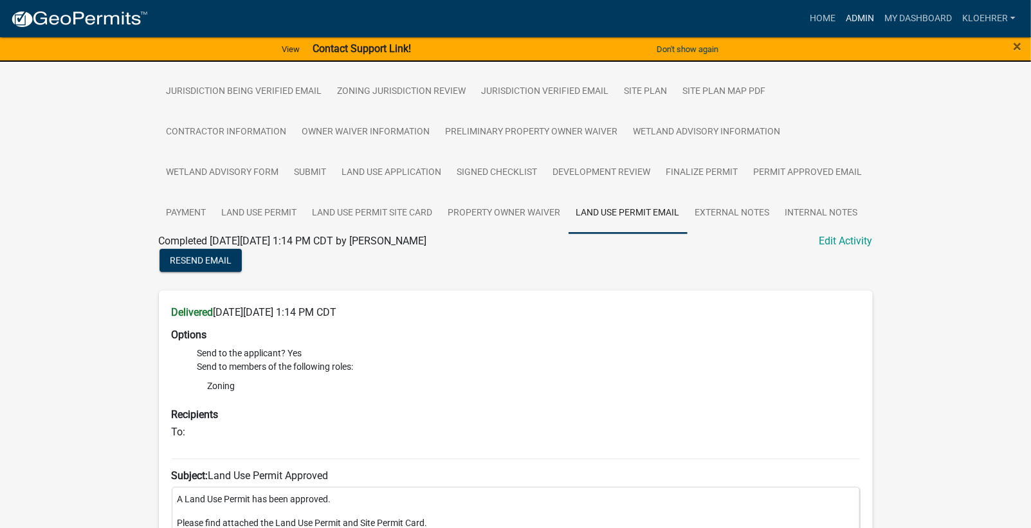
click at [874, 16] on link "Admin" at bounding box center [859, 18] width 39 height 24
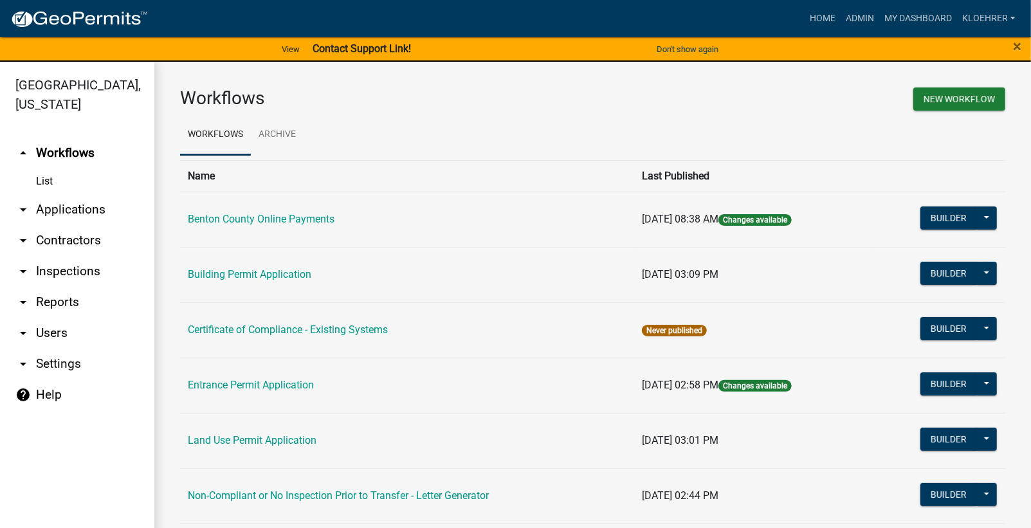
click at [87, 210] on link "arrow_drop_down Applications" at bounding box center [77, 209] width 154 height 31
